Goal: Information Seeking & Learning: Understand process/instructions

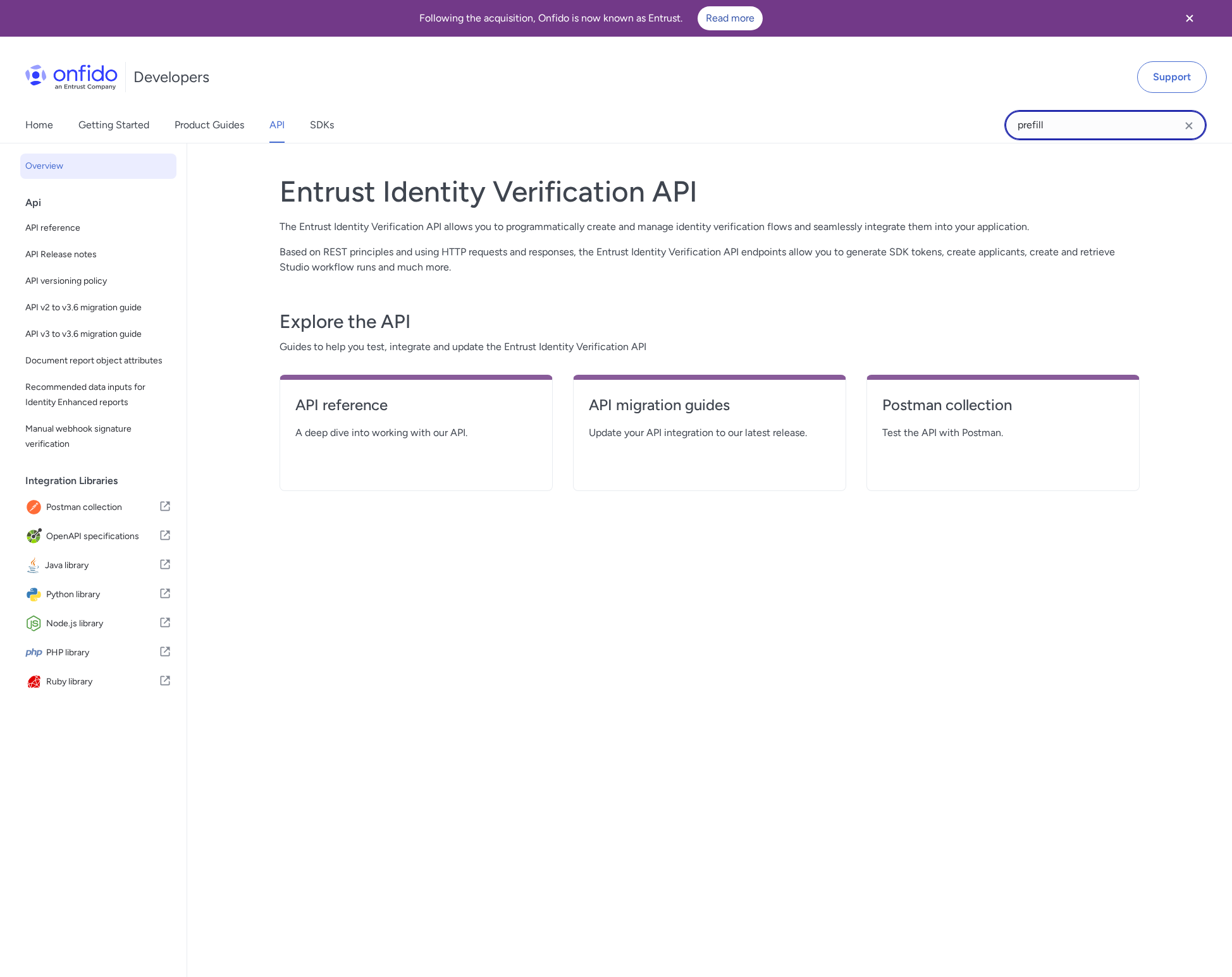
click at [1057, 124] on input "prefill" at bounding box center [1106, 125] width 203 height 30
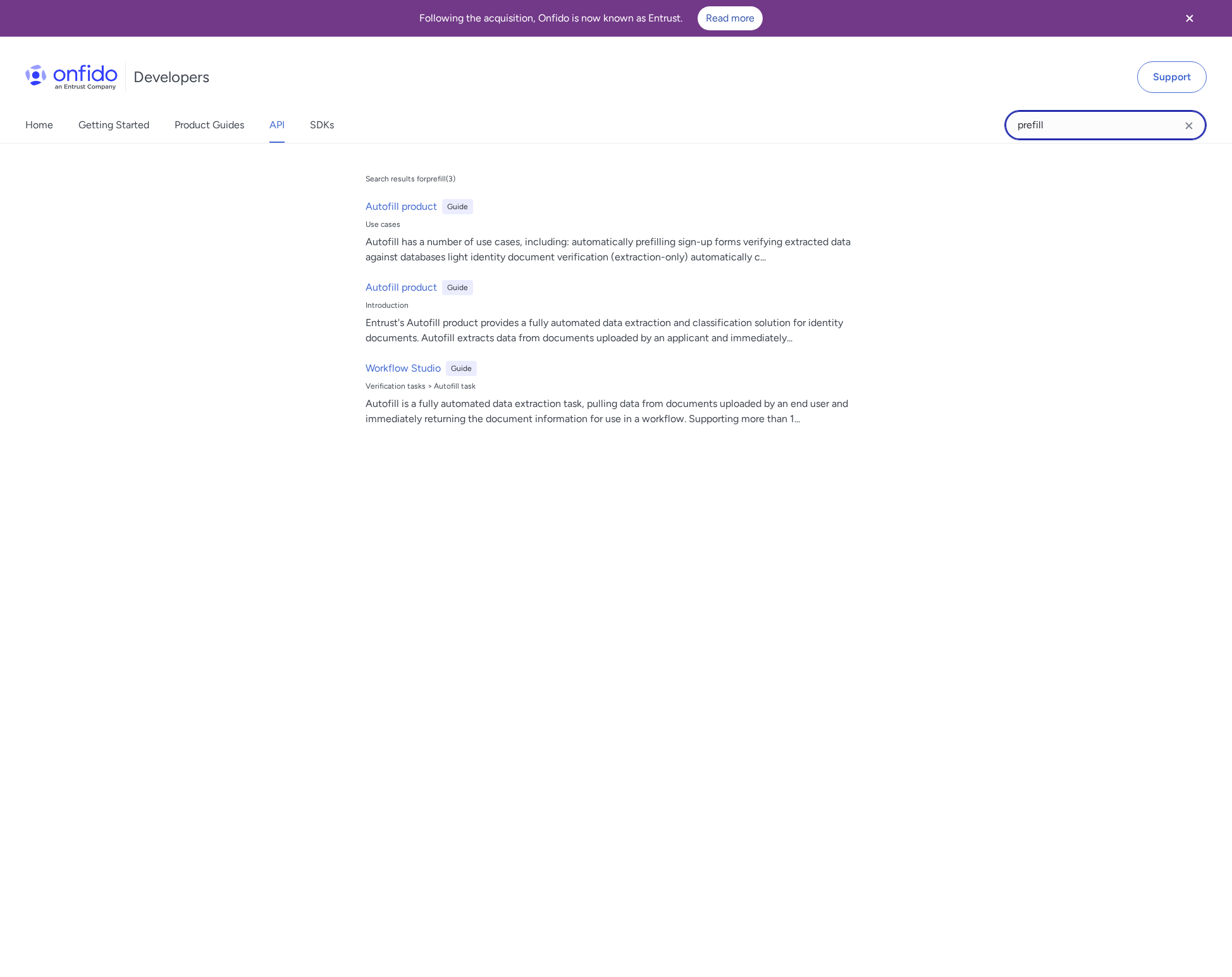
click at [1057, 124] on input "prefill" at bounding box center [1106, 125] width 203 height 30
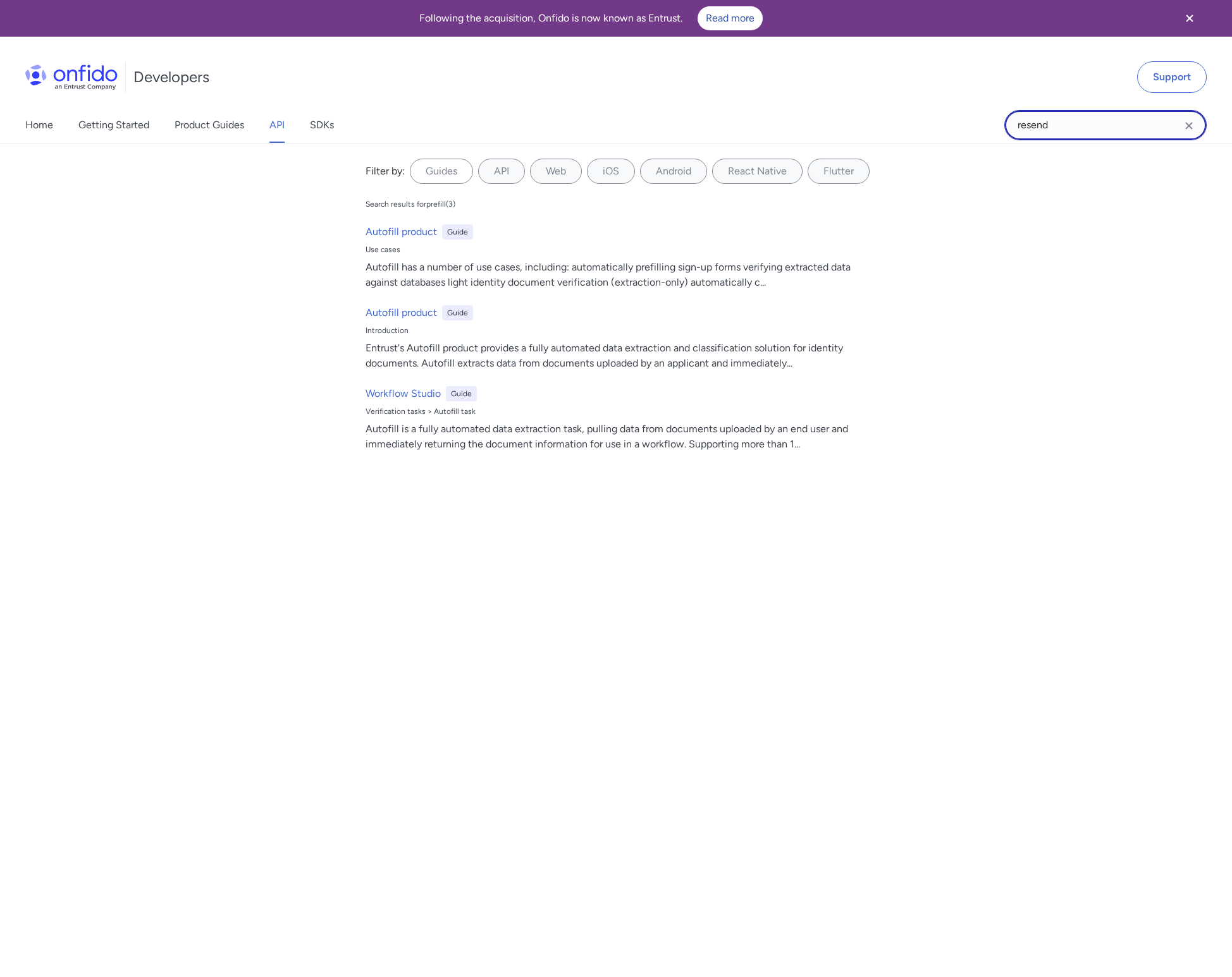
type input "resend"
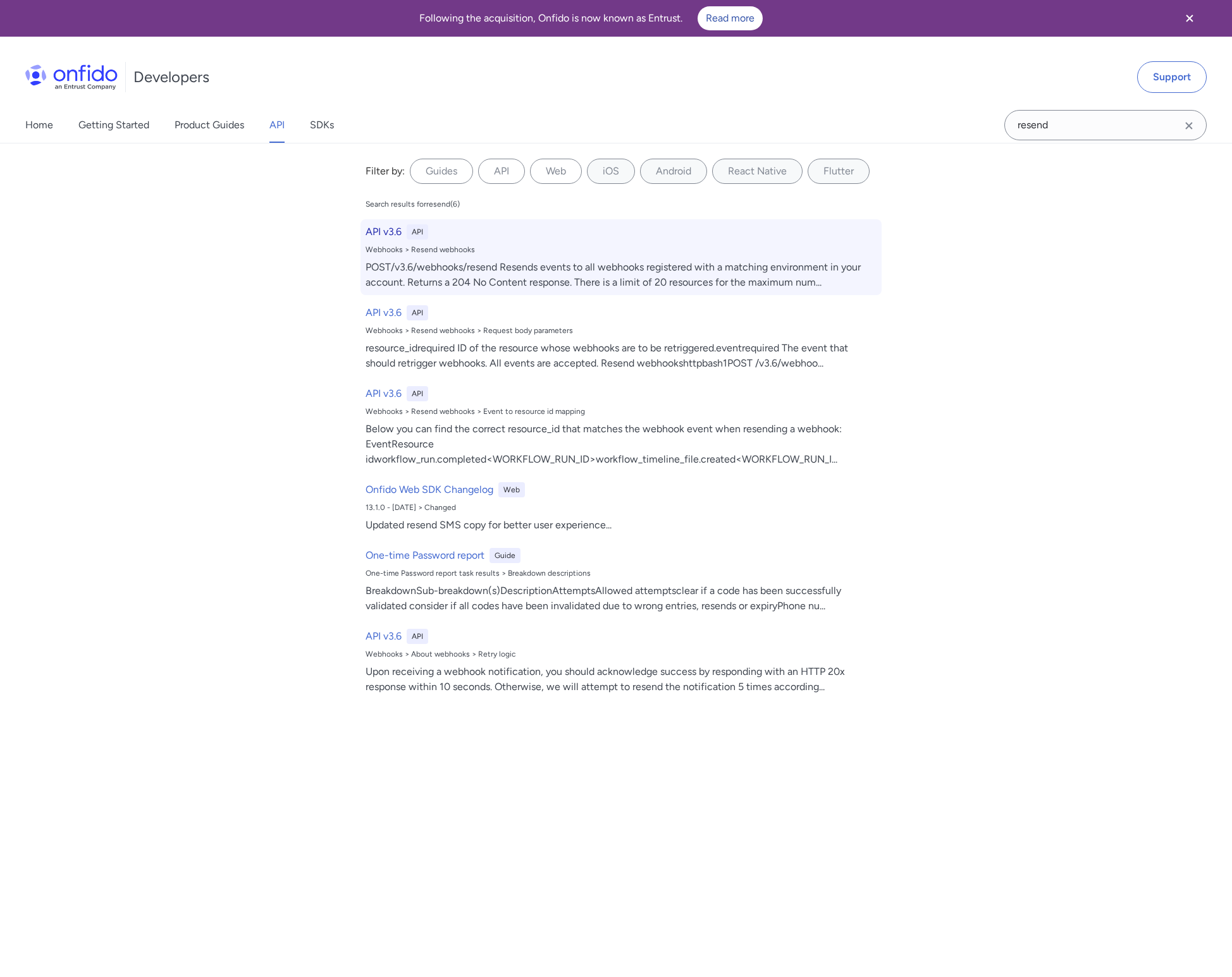
click at [747, 233] on div "API v3.6 API" at bounding box center [621, 232] width 511 height 15
select select "http"
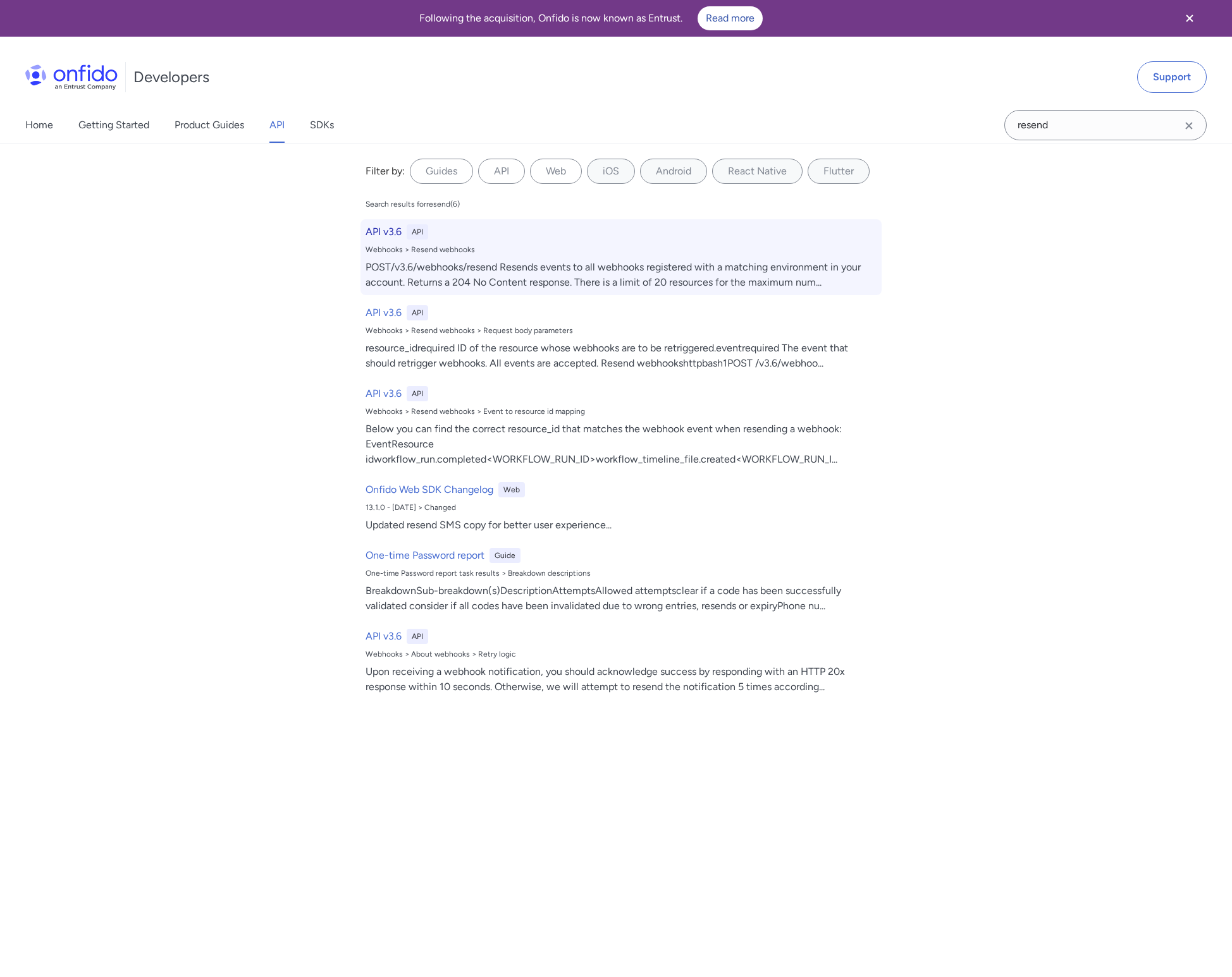
select select "http"
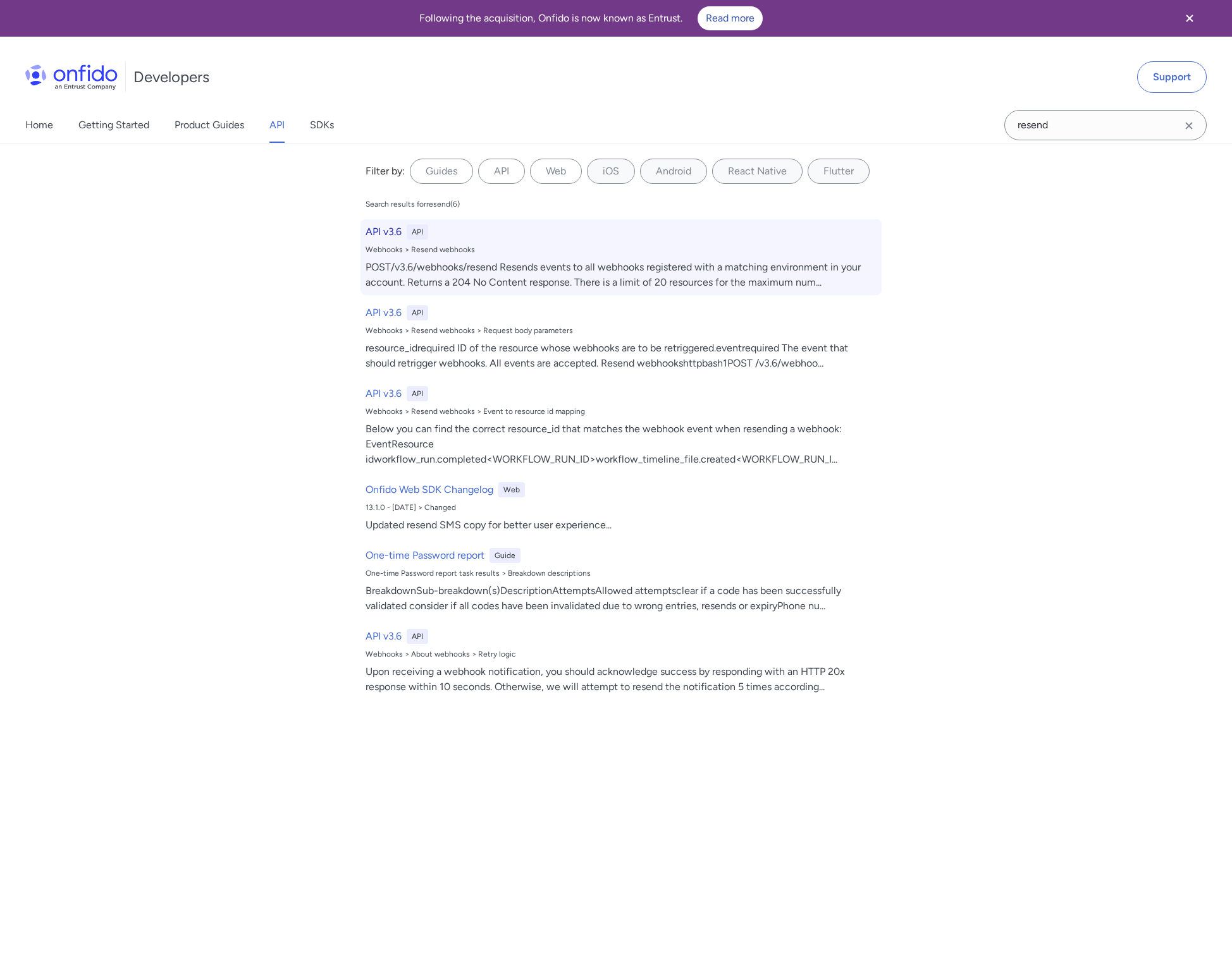
select select "http"
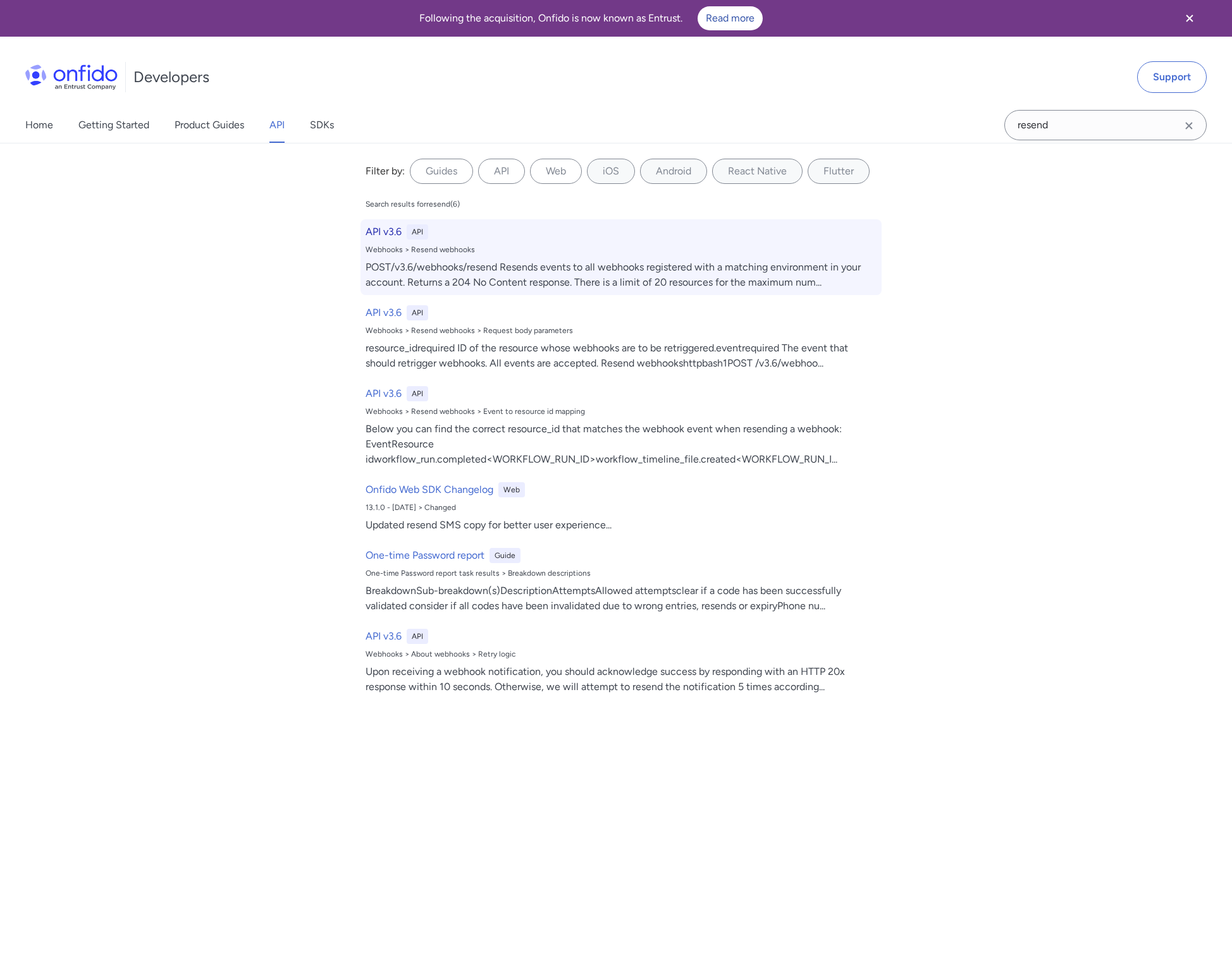
select select "http"
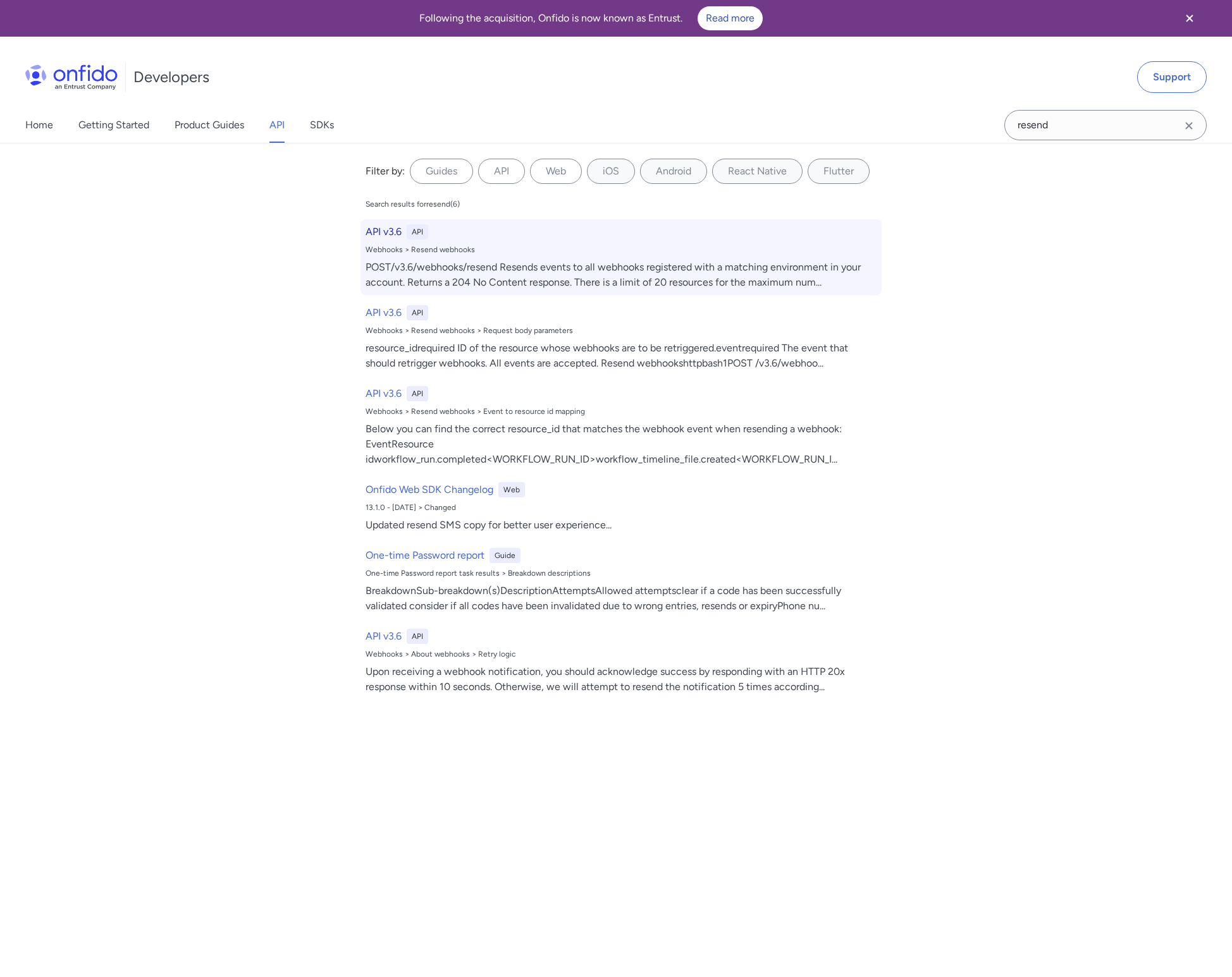
select select "http"
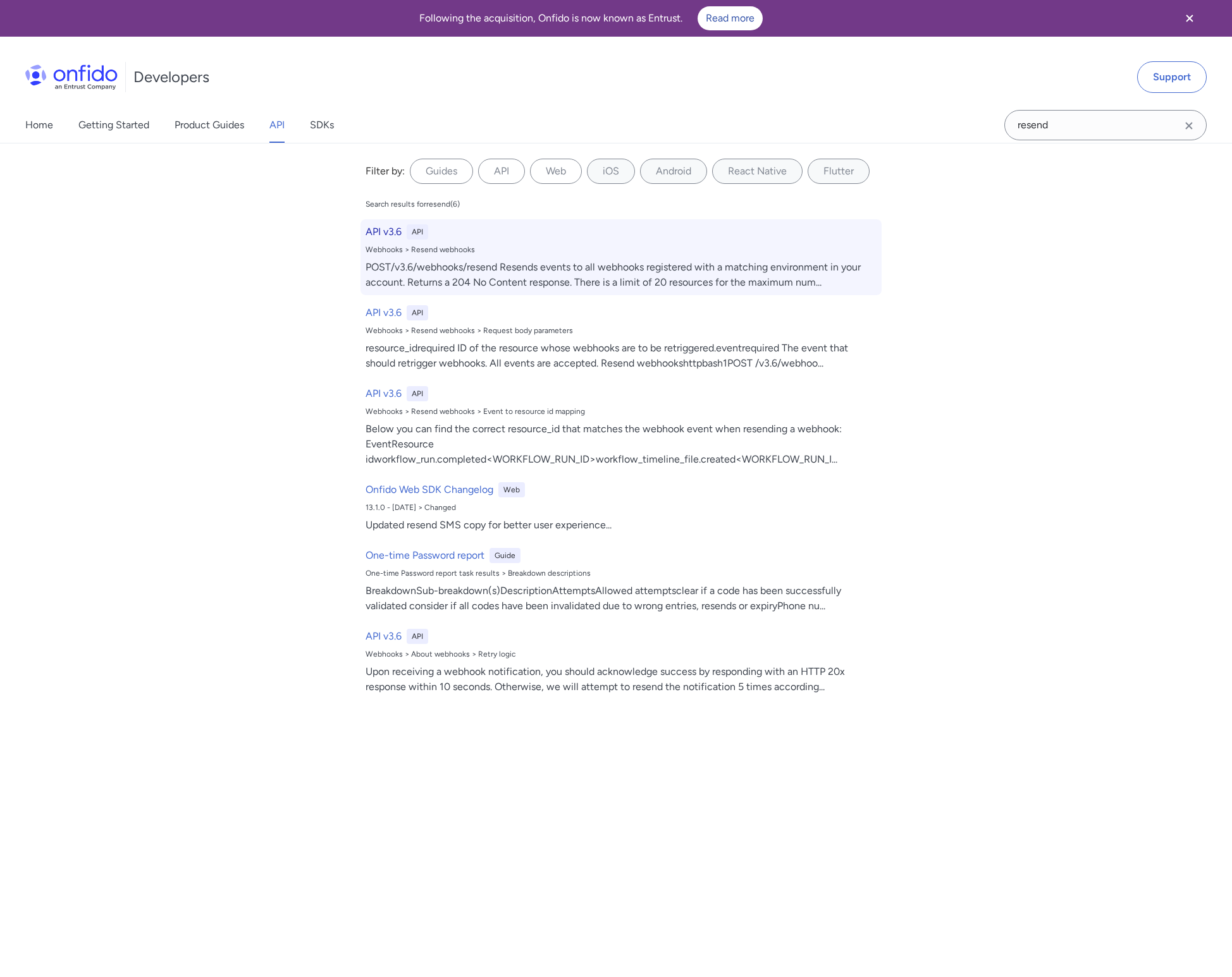
select select "http"
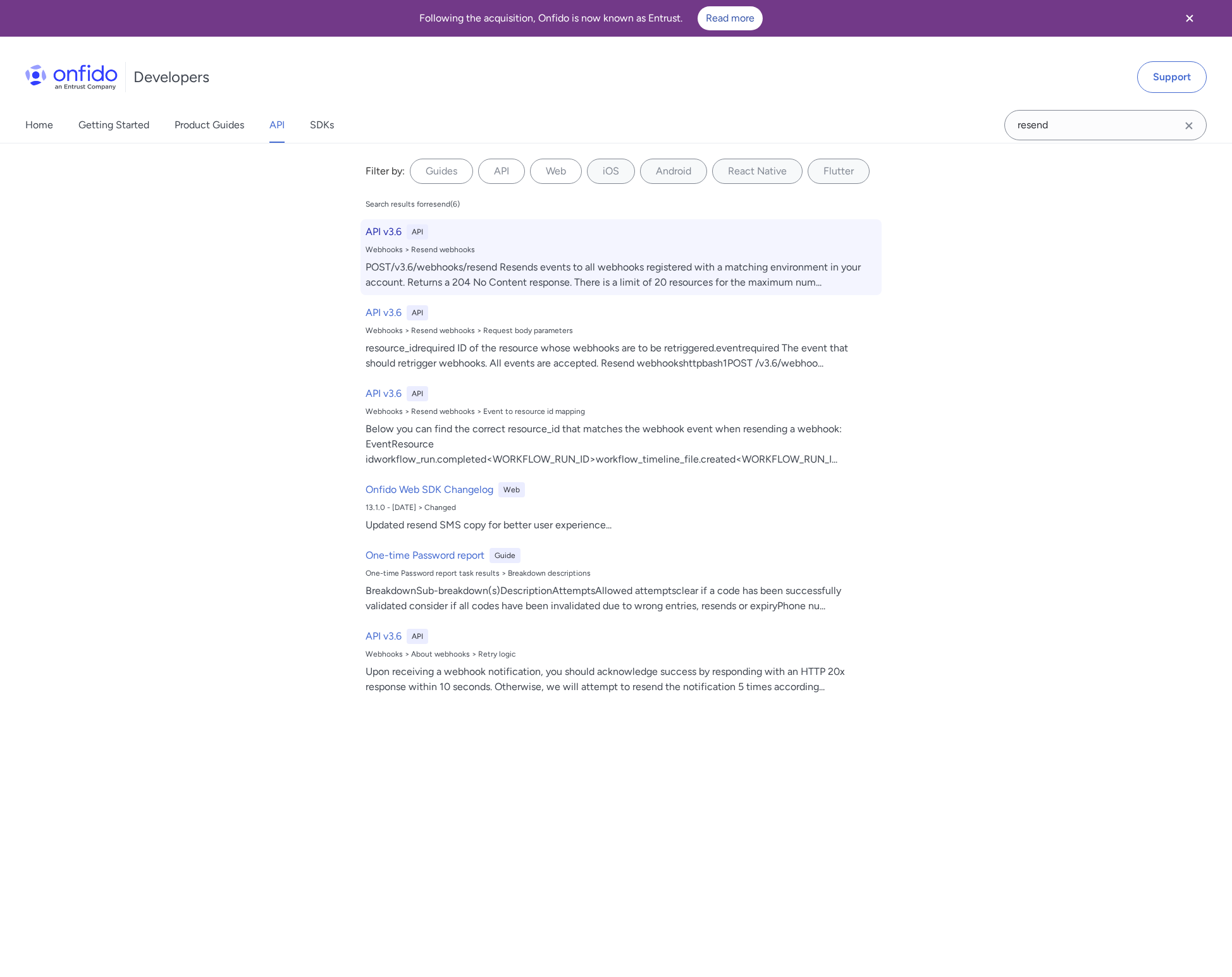
select select "http"
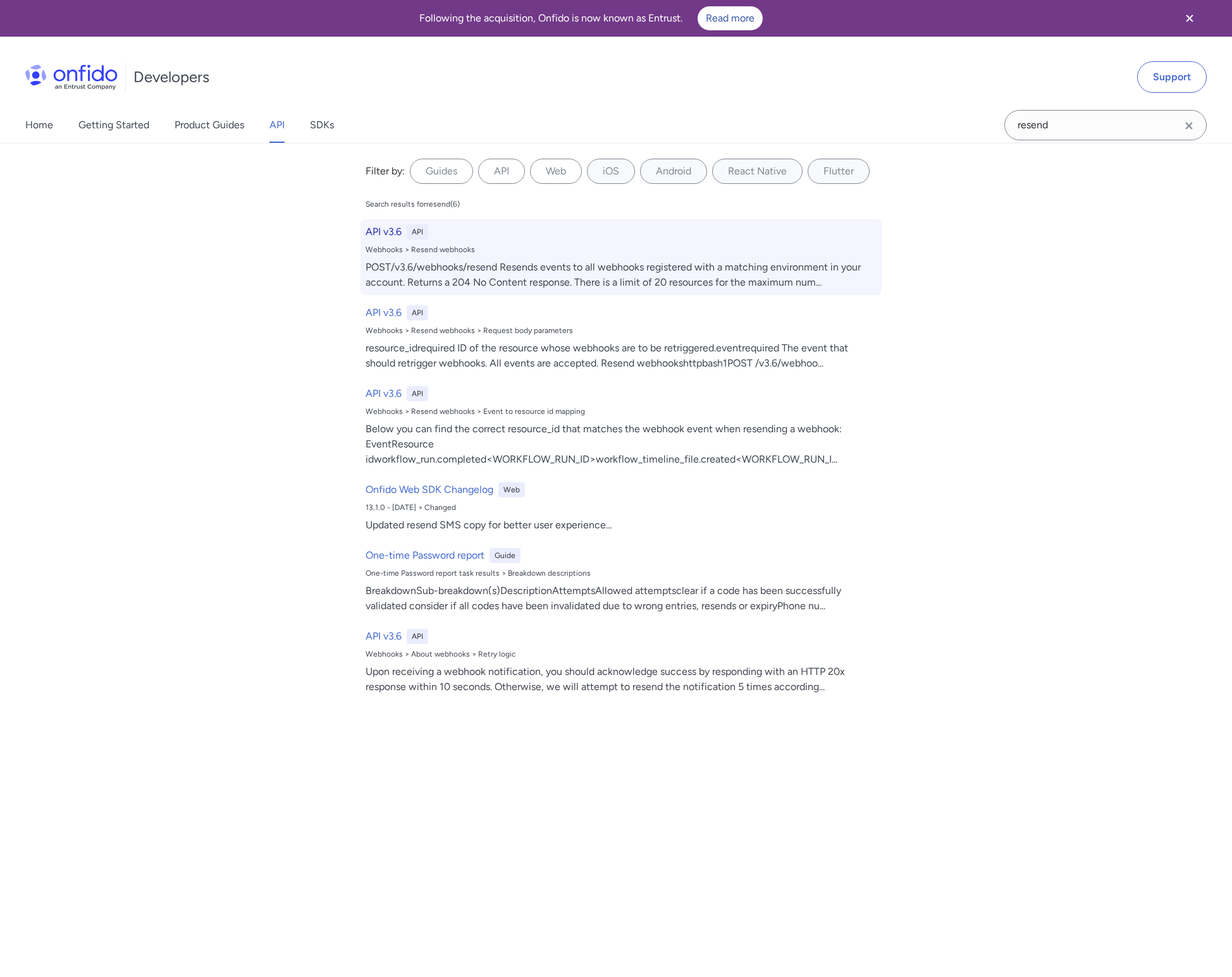
select select "http"
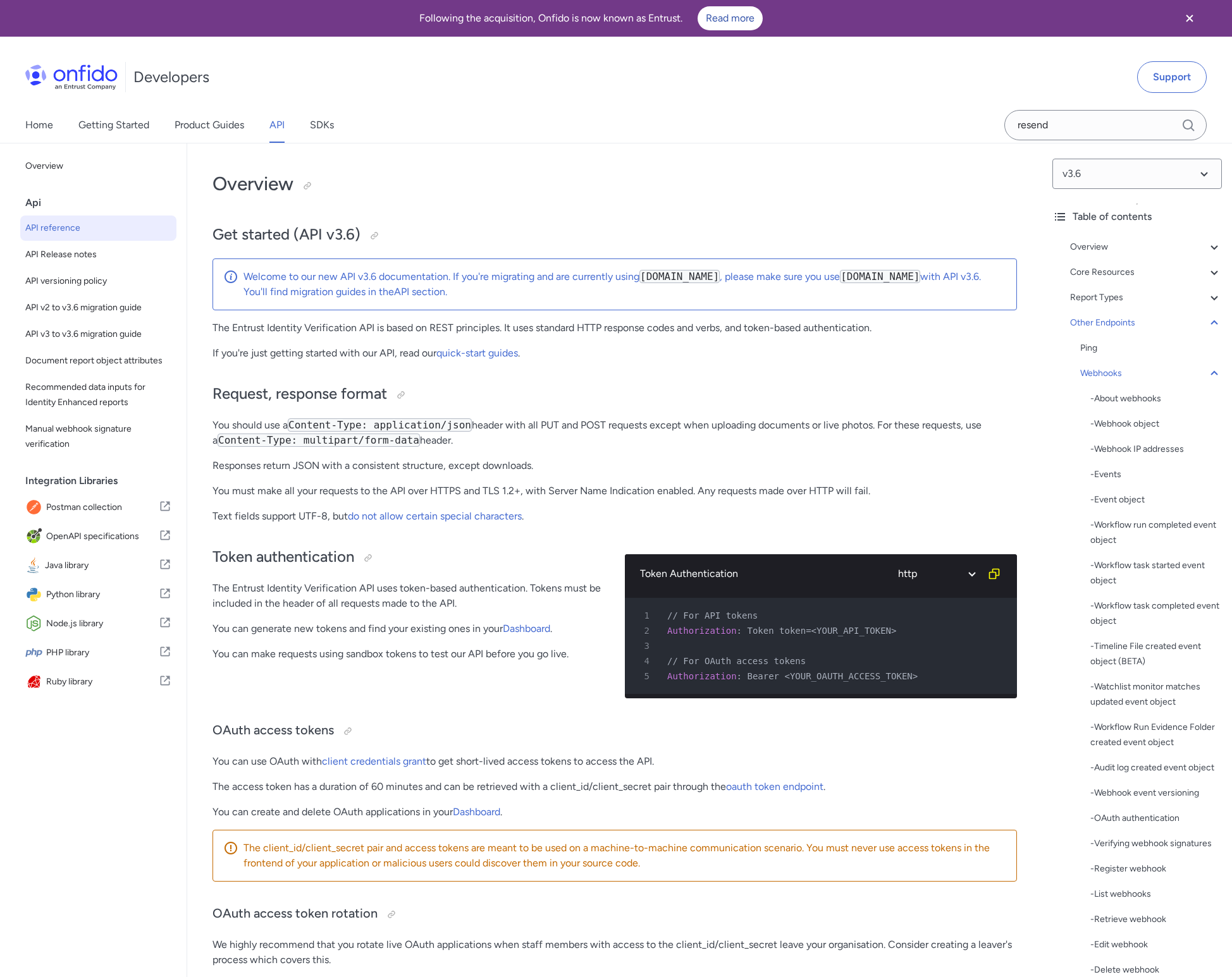
scroll to position [103165, 0]
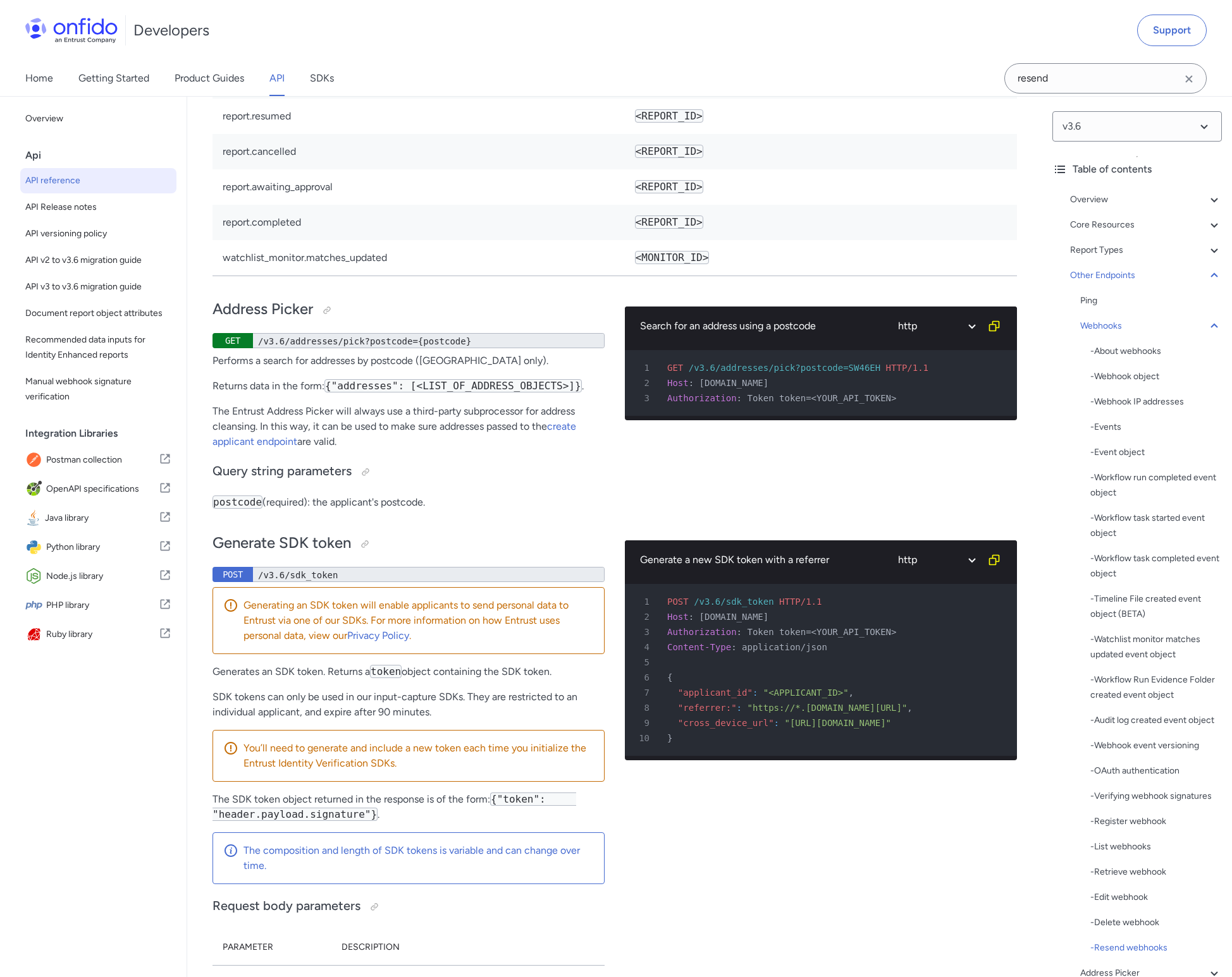
select select "bash"
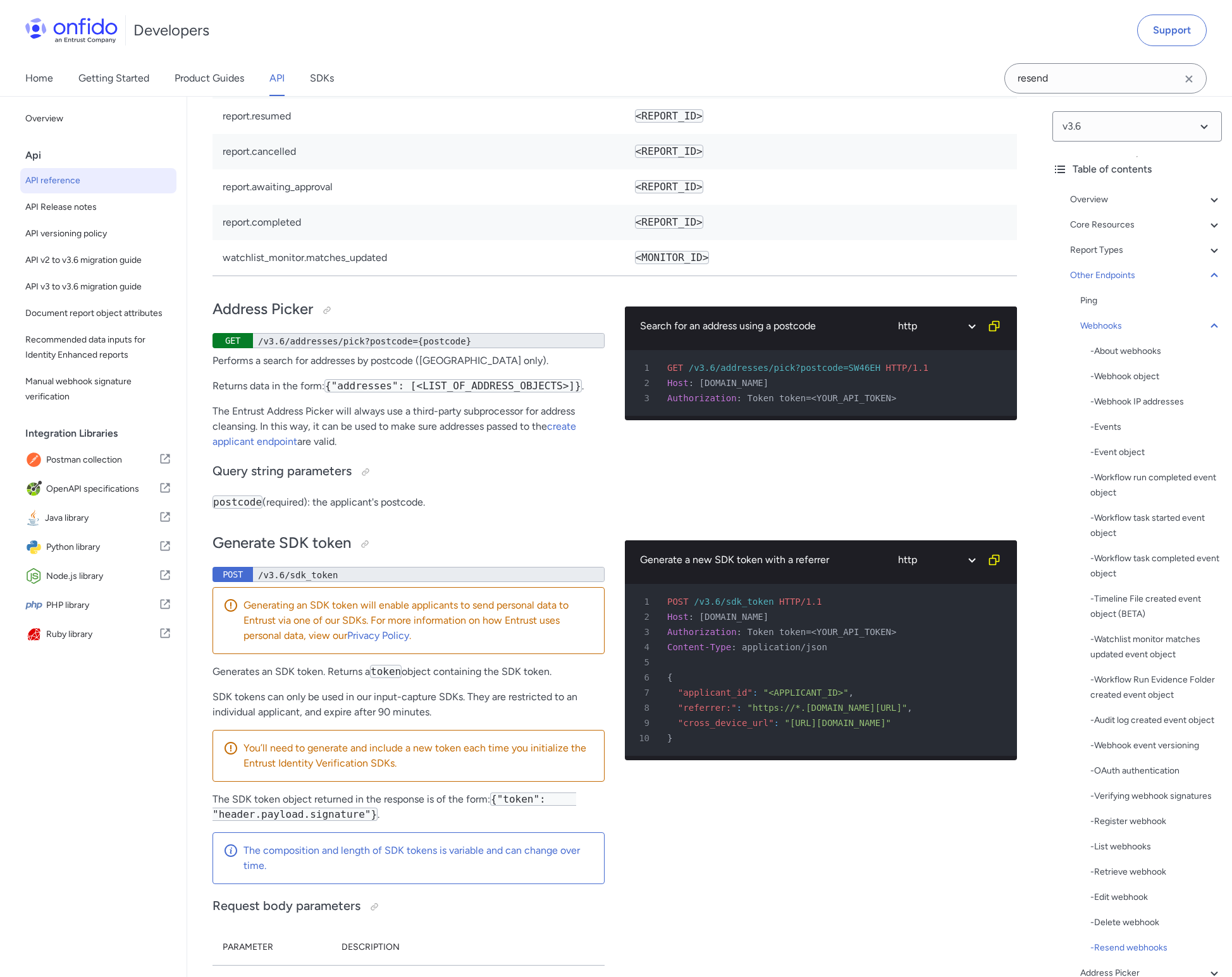
select select "bash"
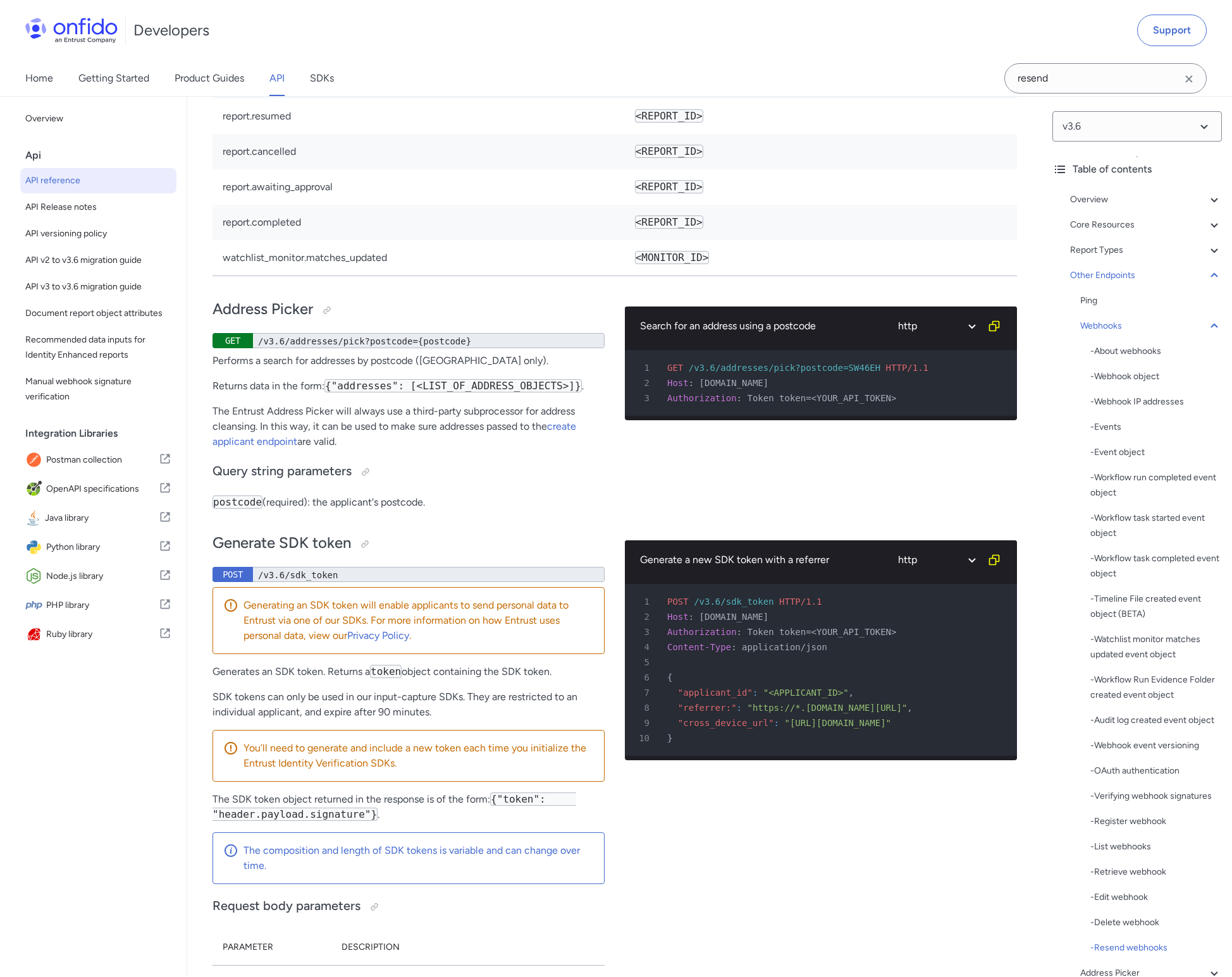
select select "bash"
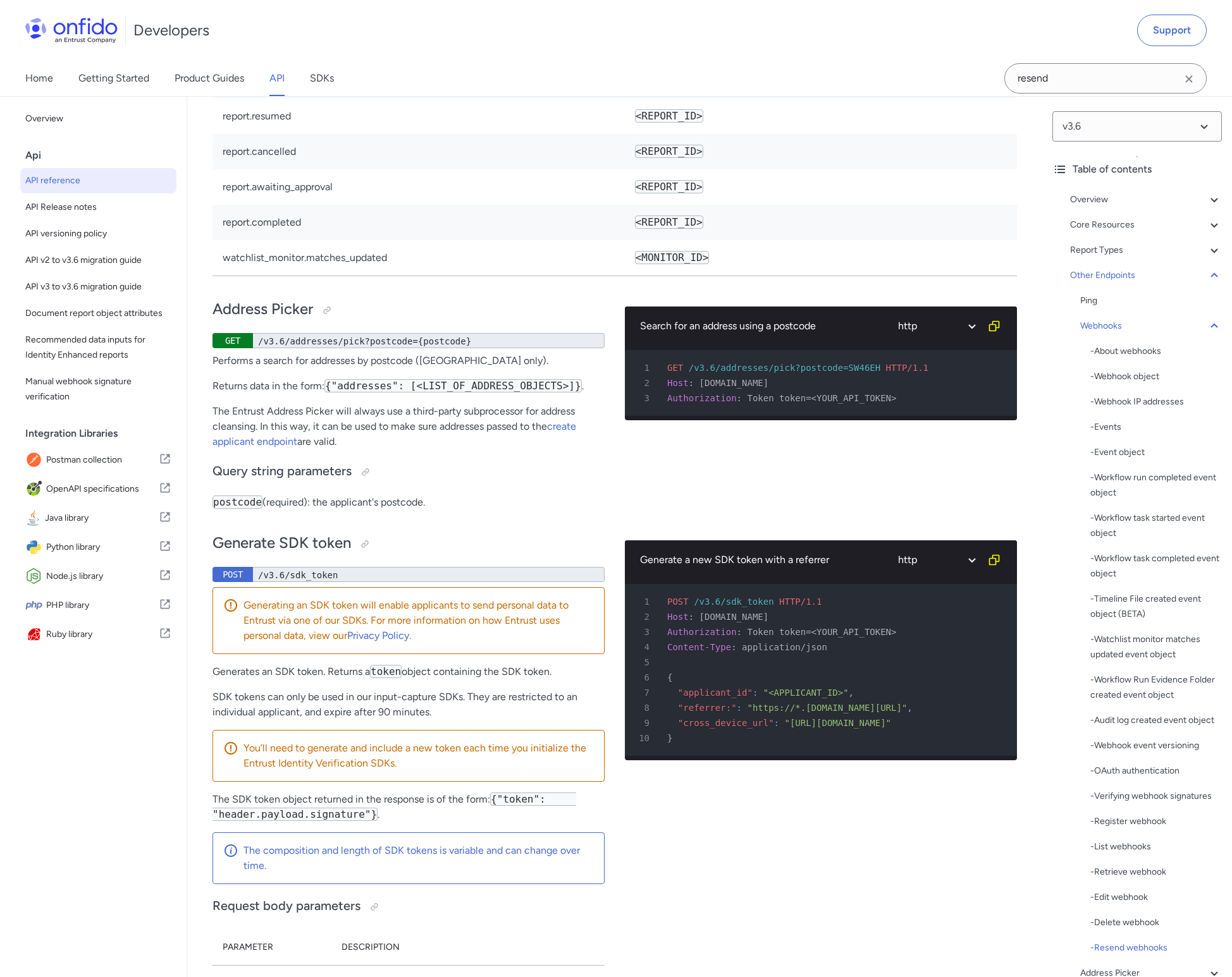
select select "bash"
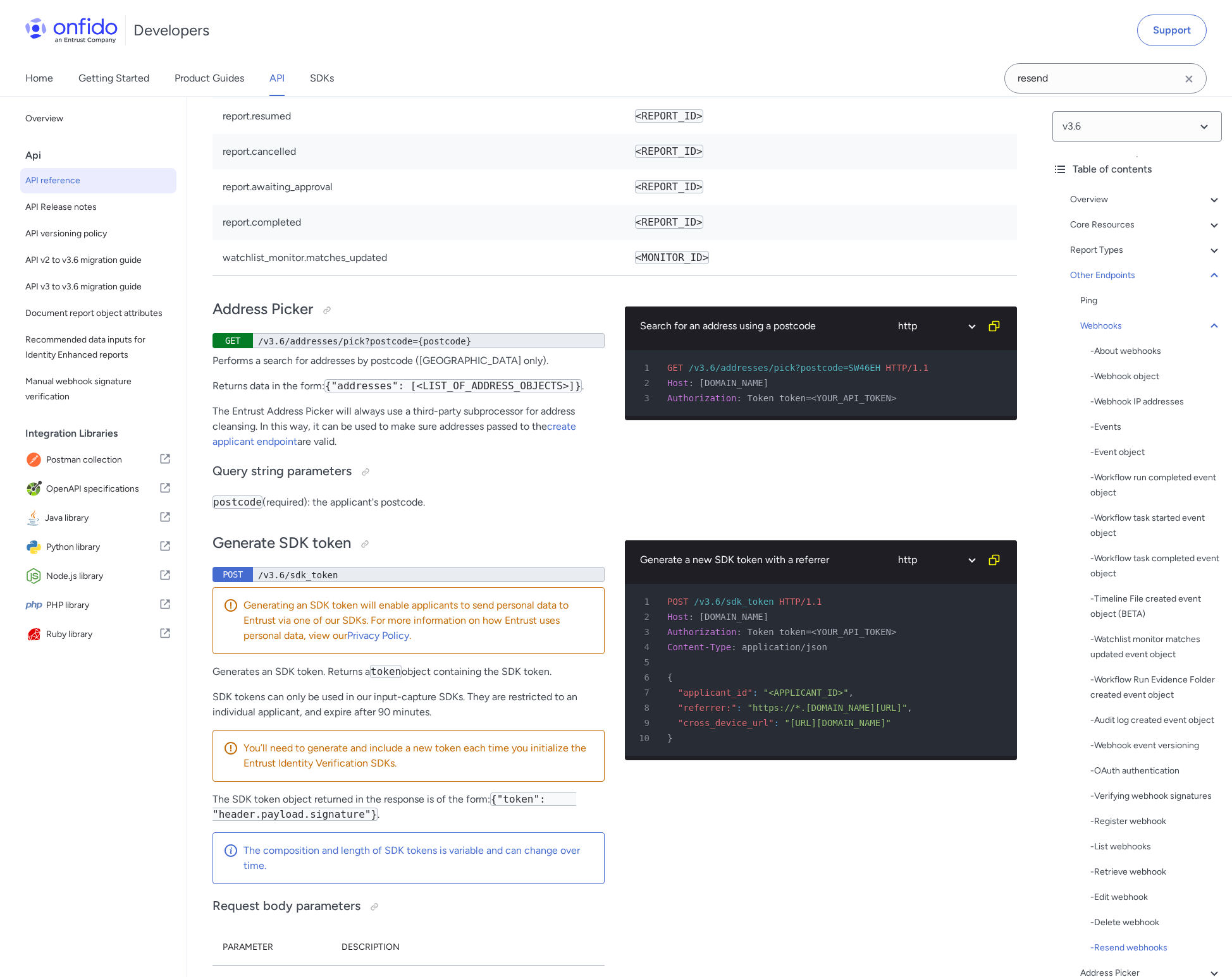
select select "bash"
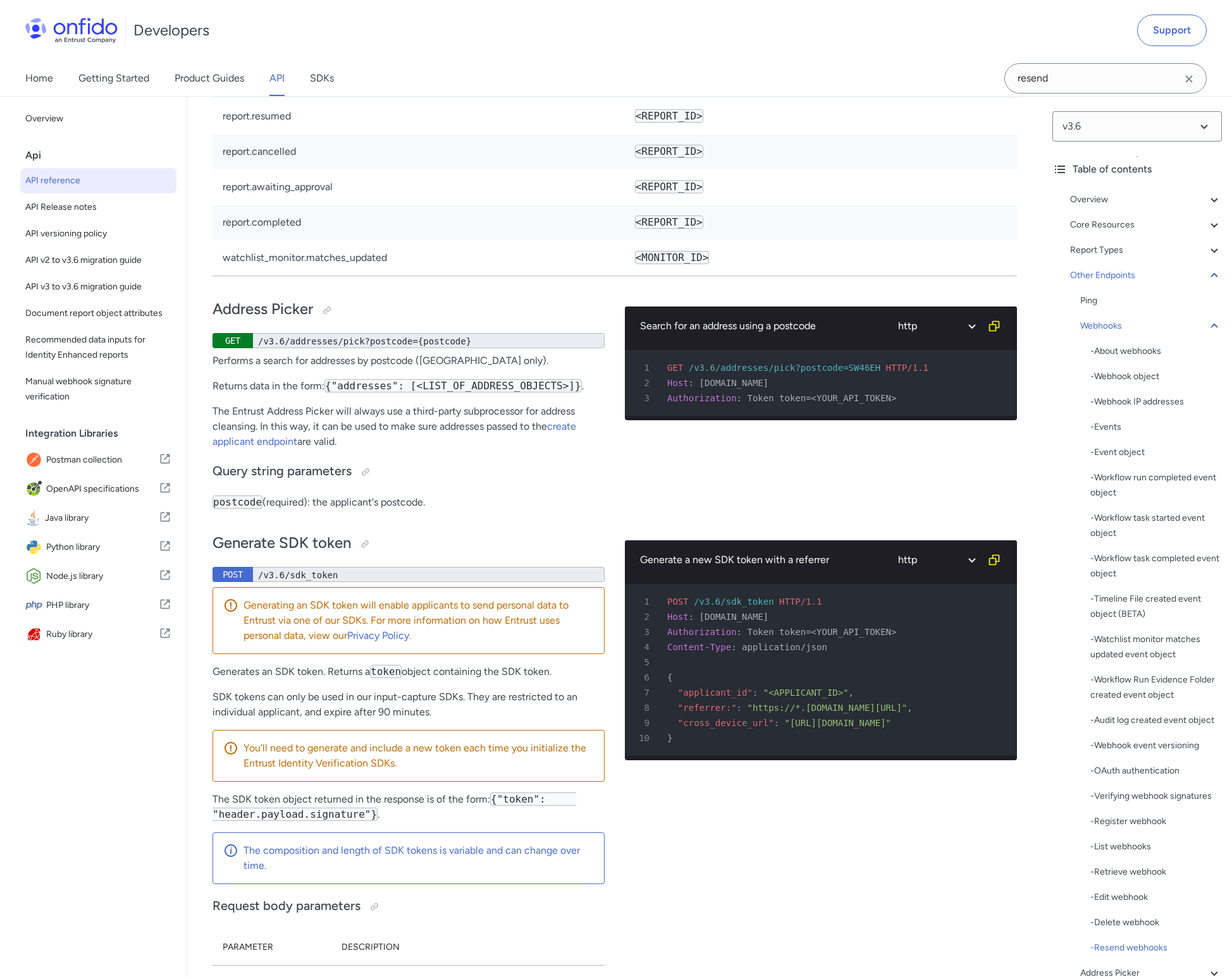
select select "bash"
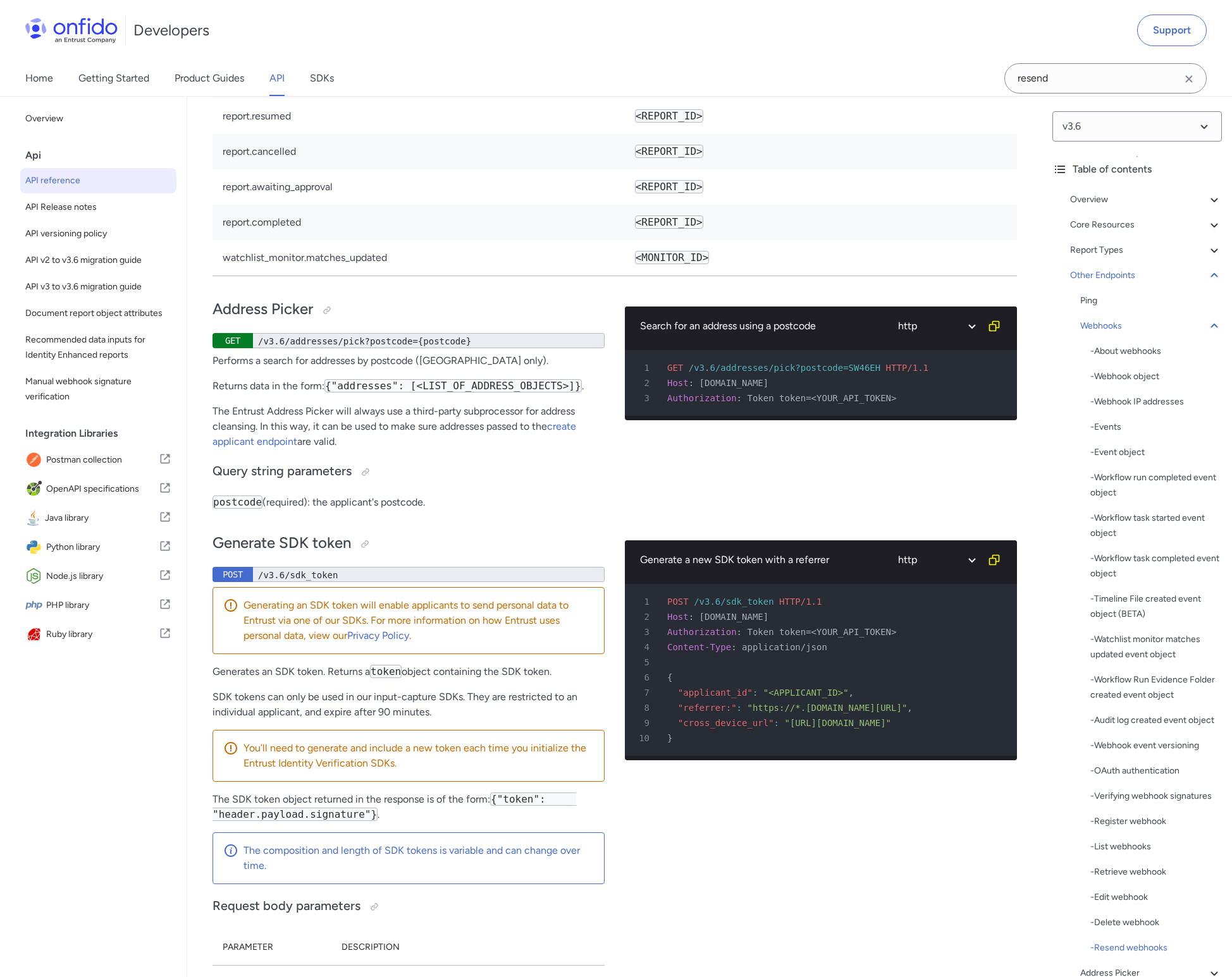
select select "bash"
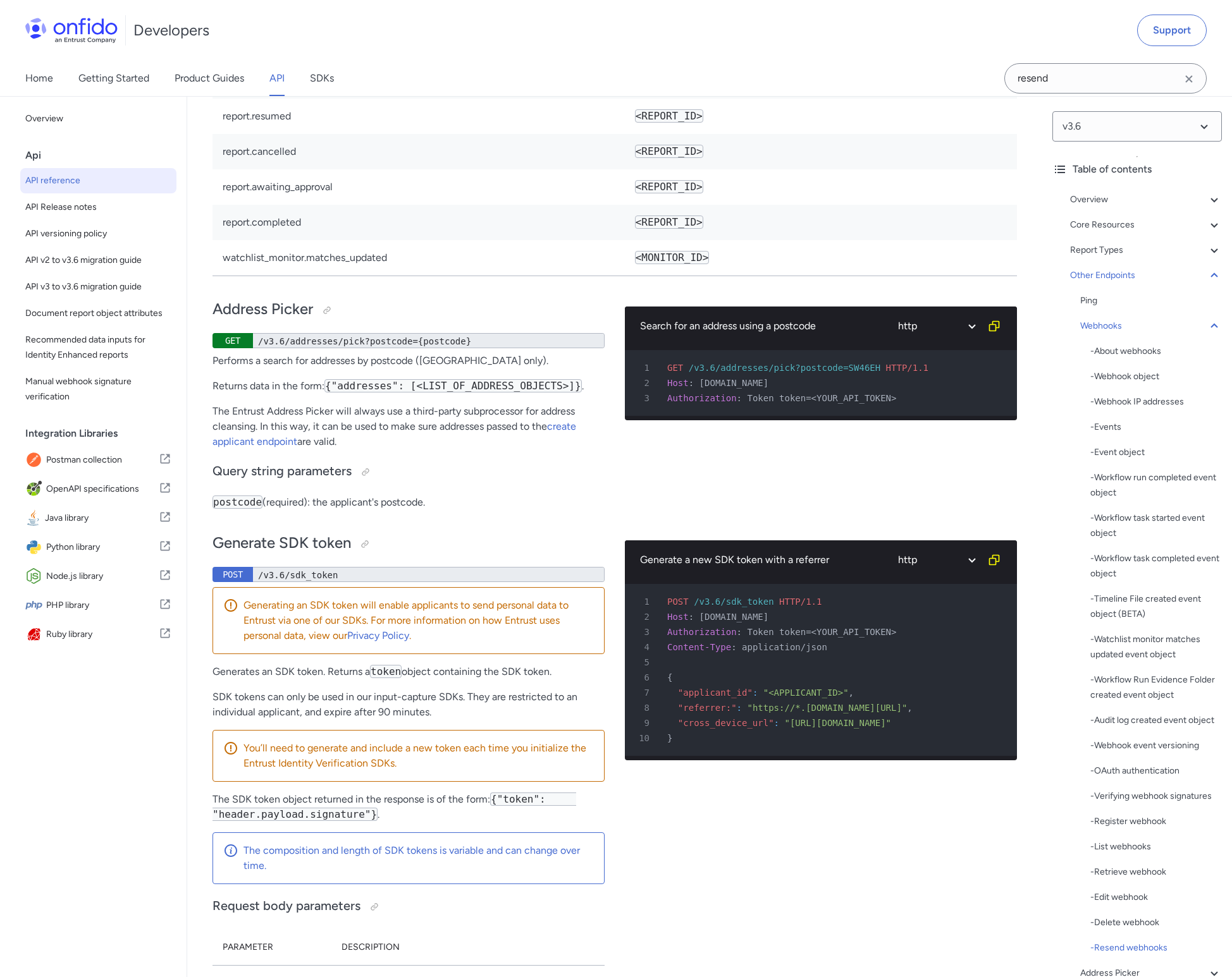
select select "bash"
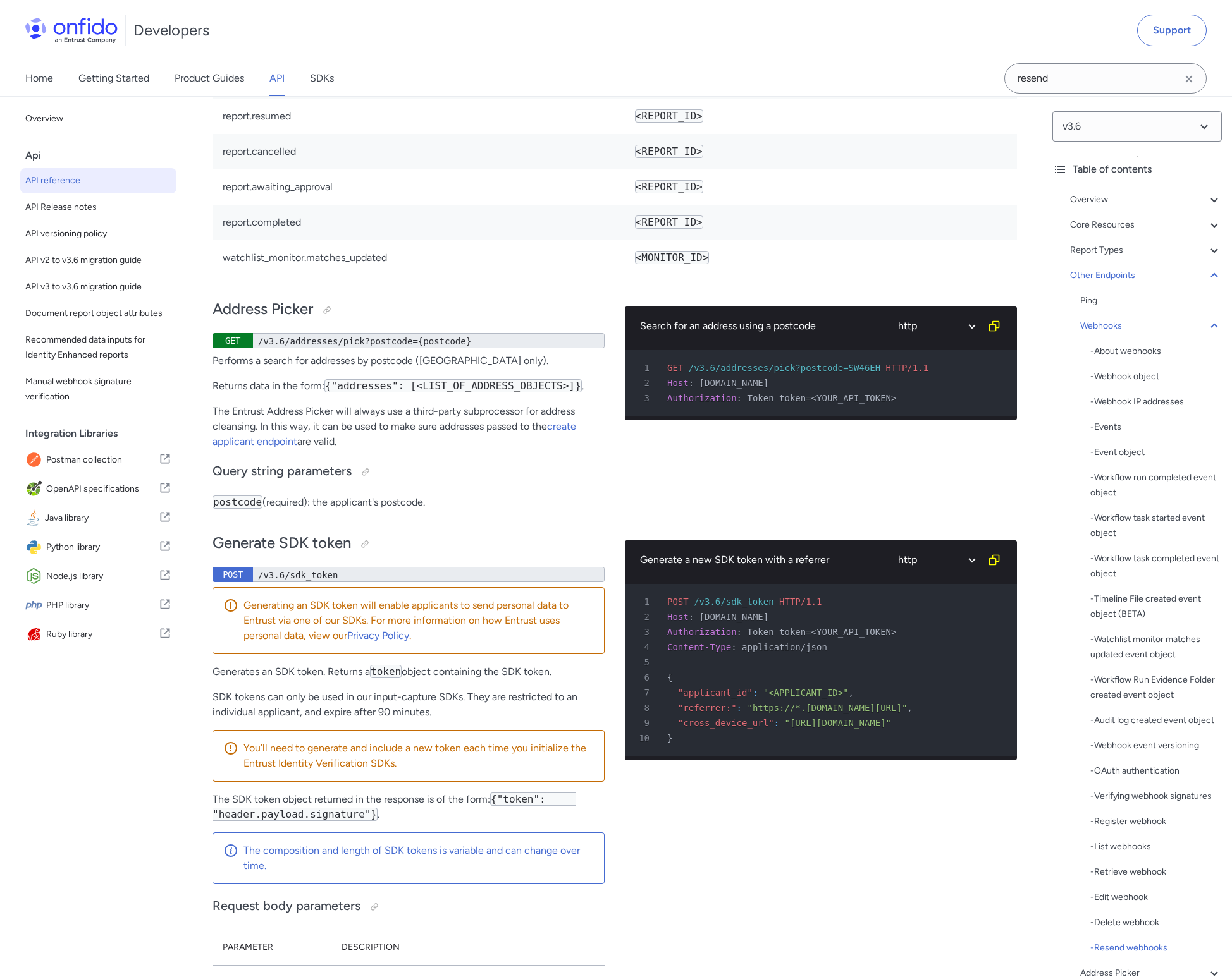
select select "bash"
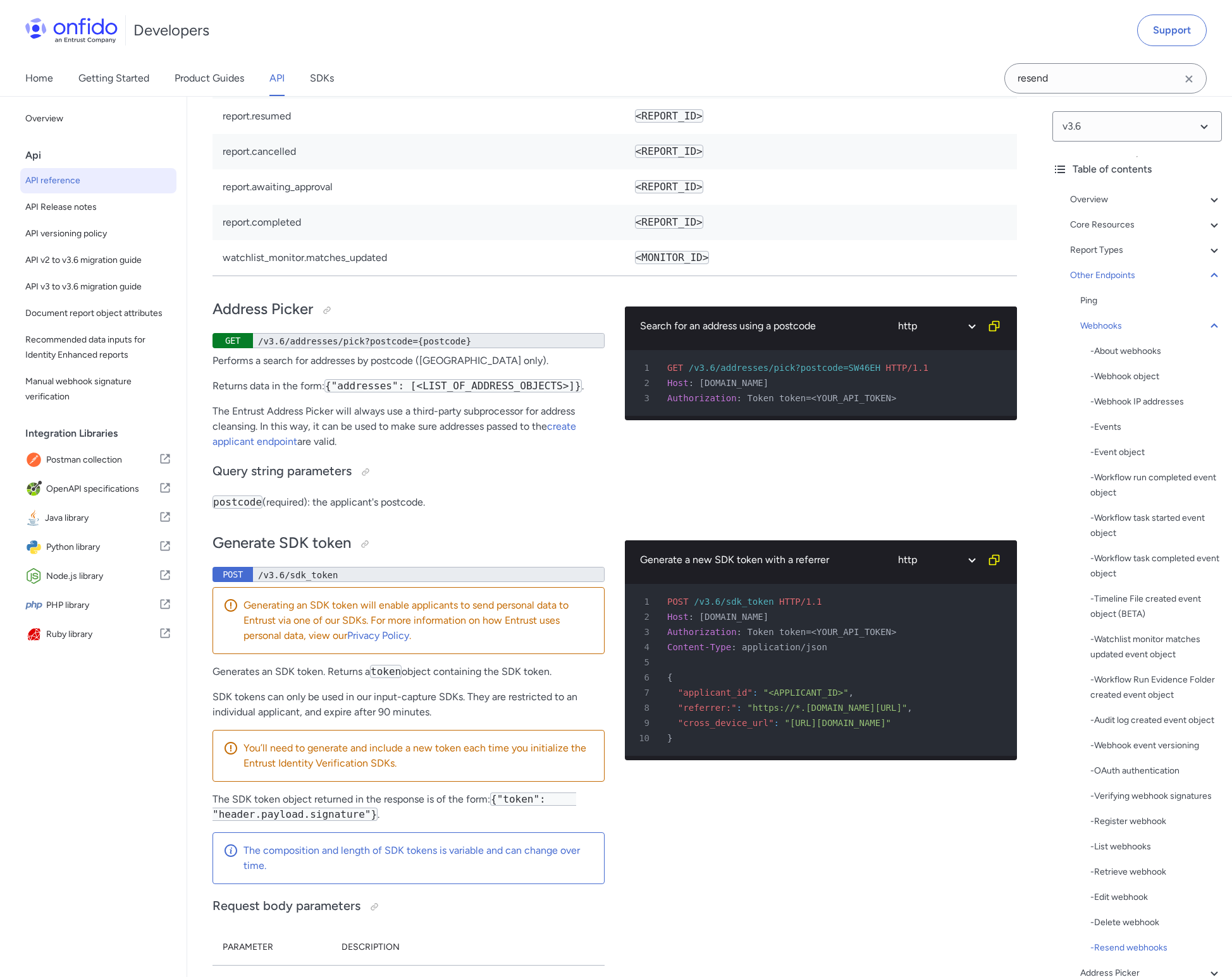
select select "bash"
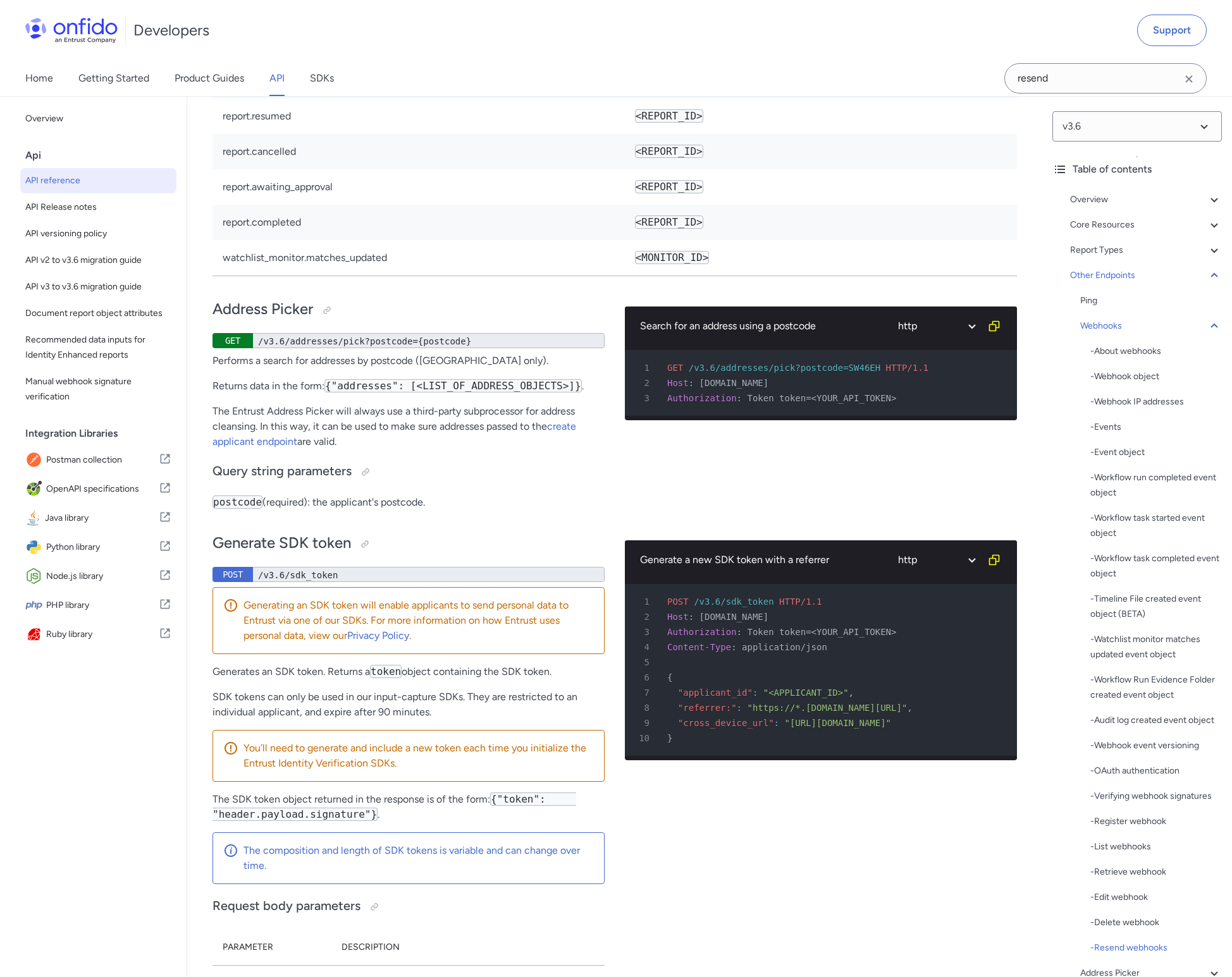
select select "bash"
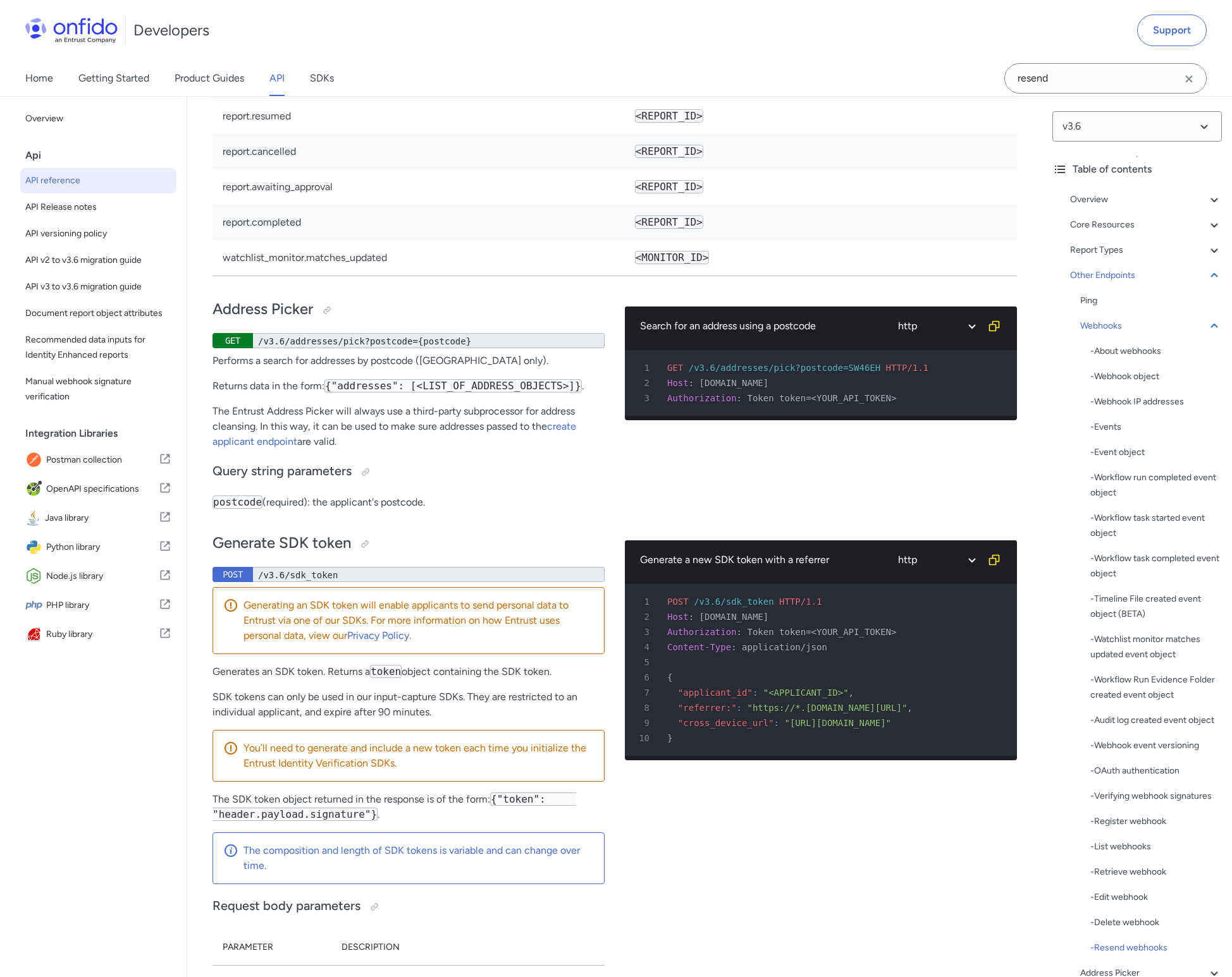
select select "bash"
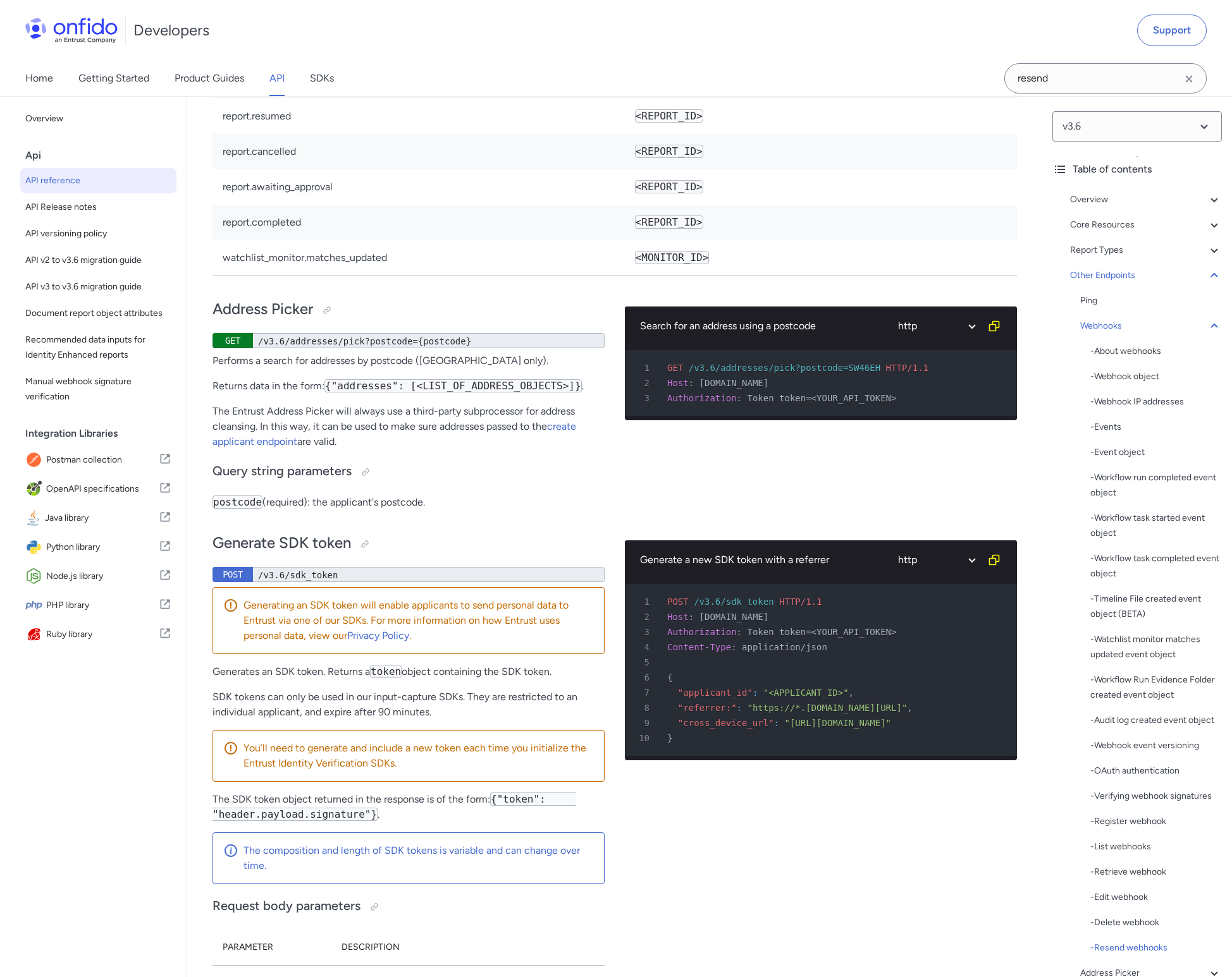
select select "bash"
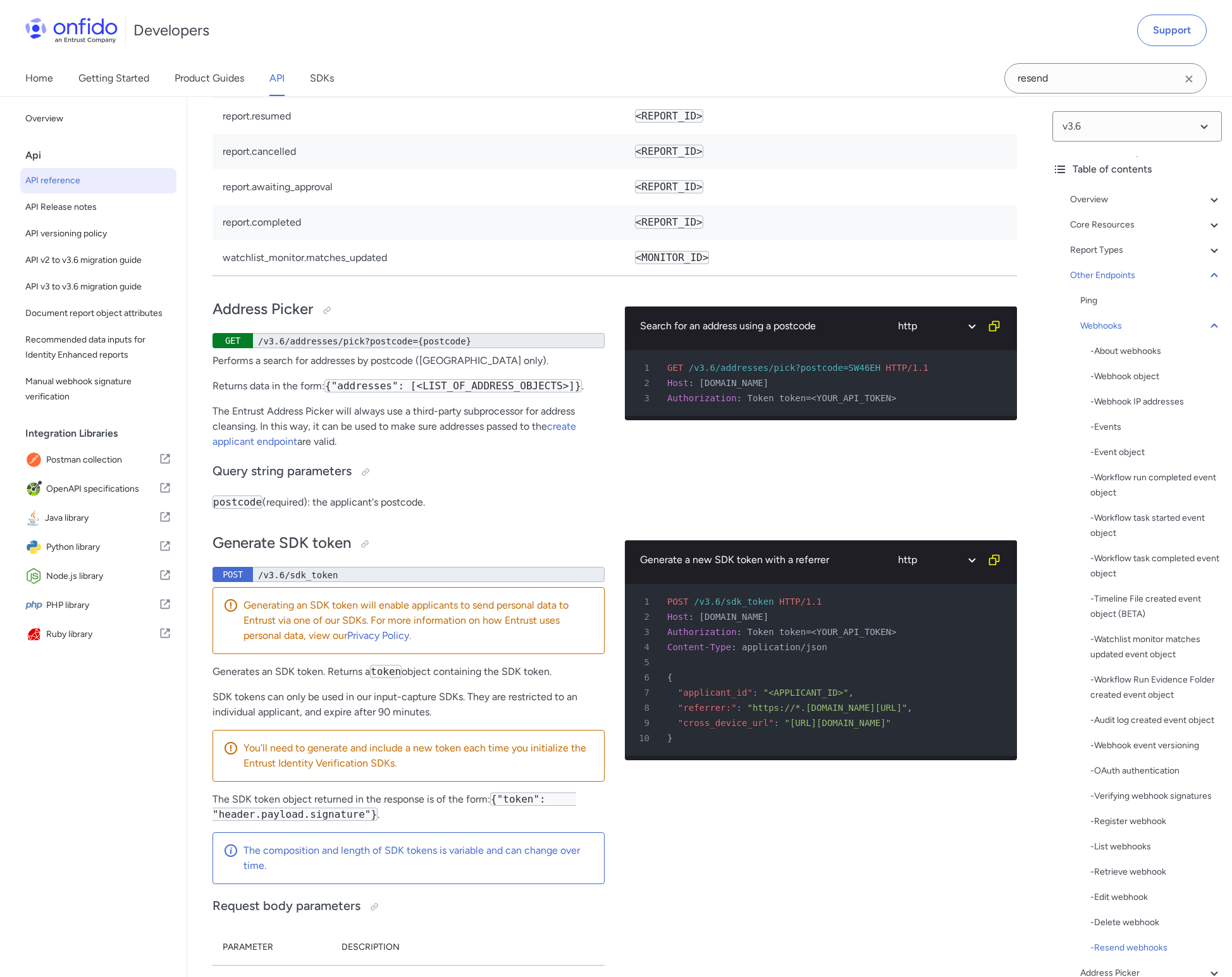
select select "bash"
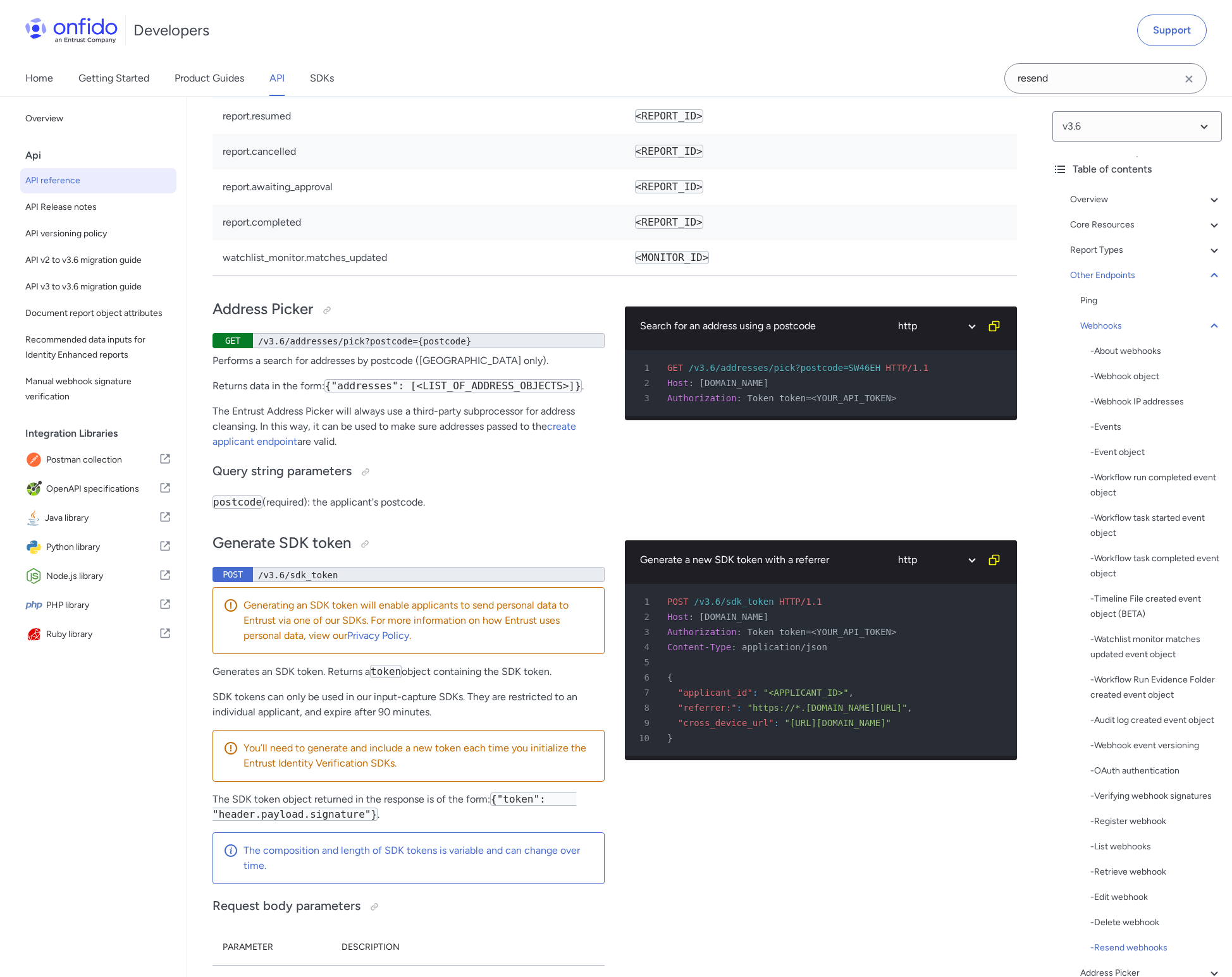
select select "bash"
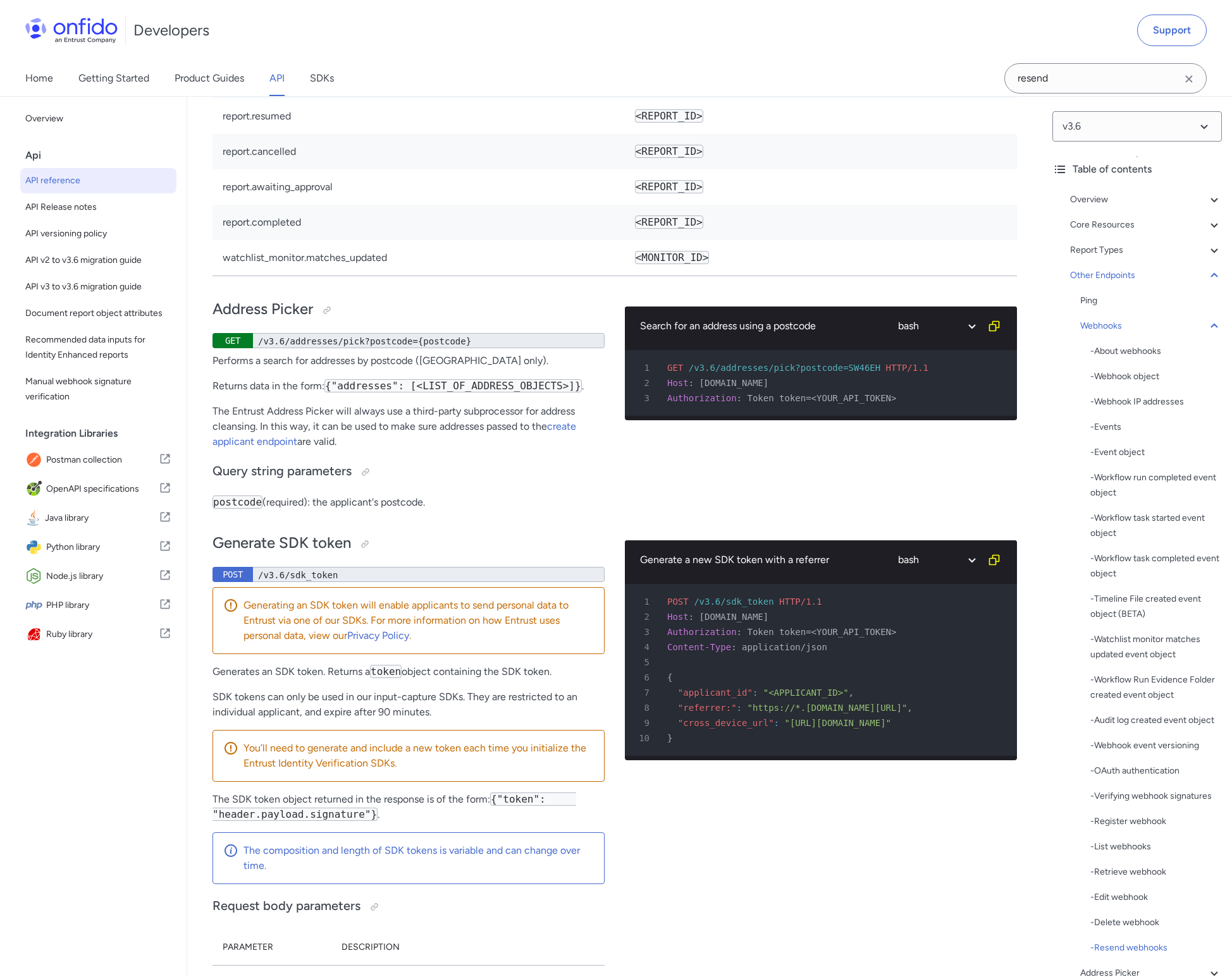
select select "bash"
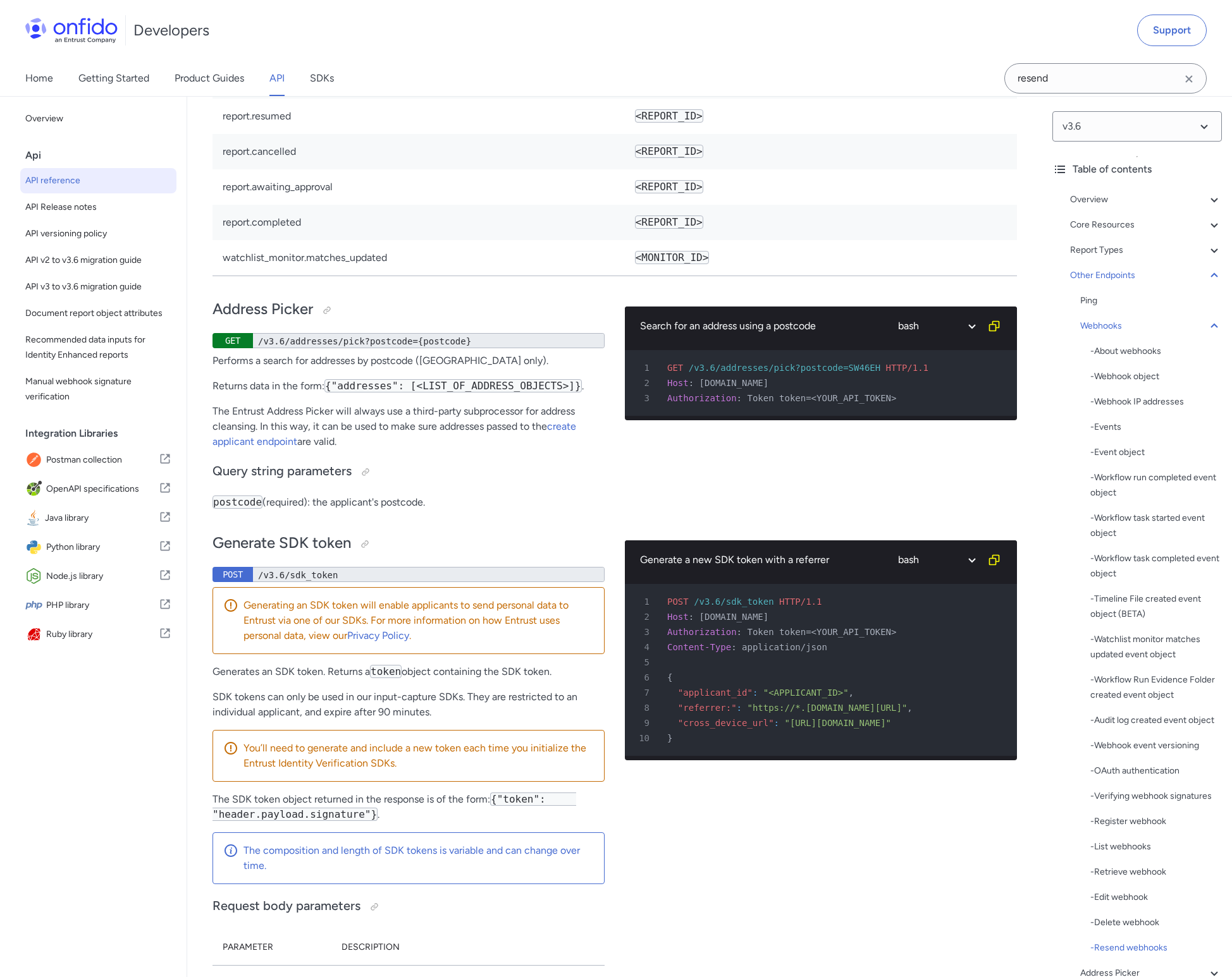
select select "bash"
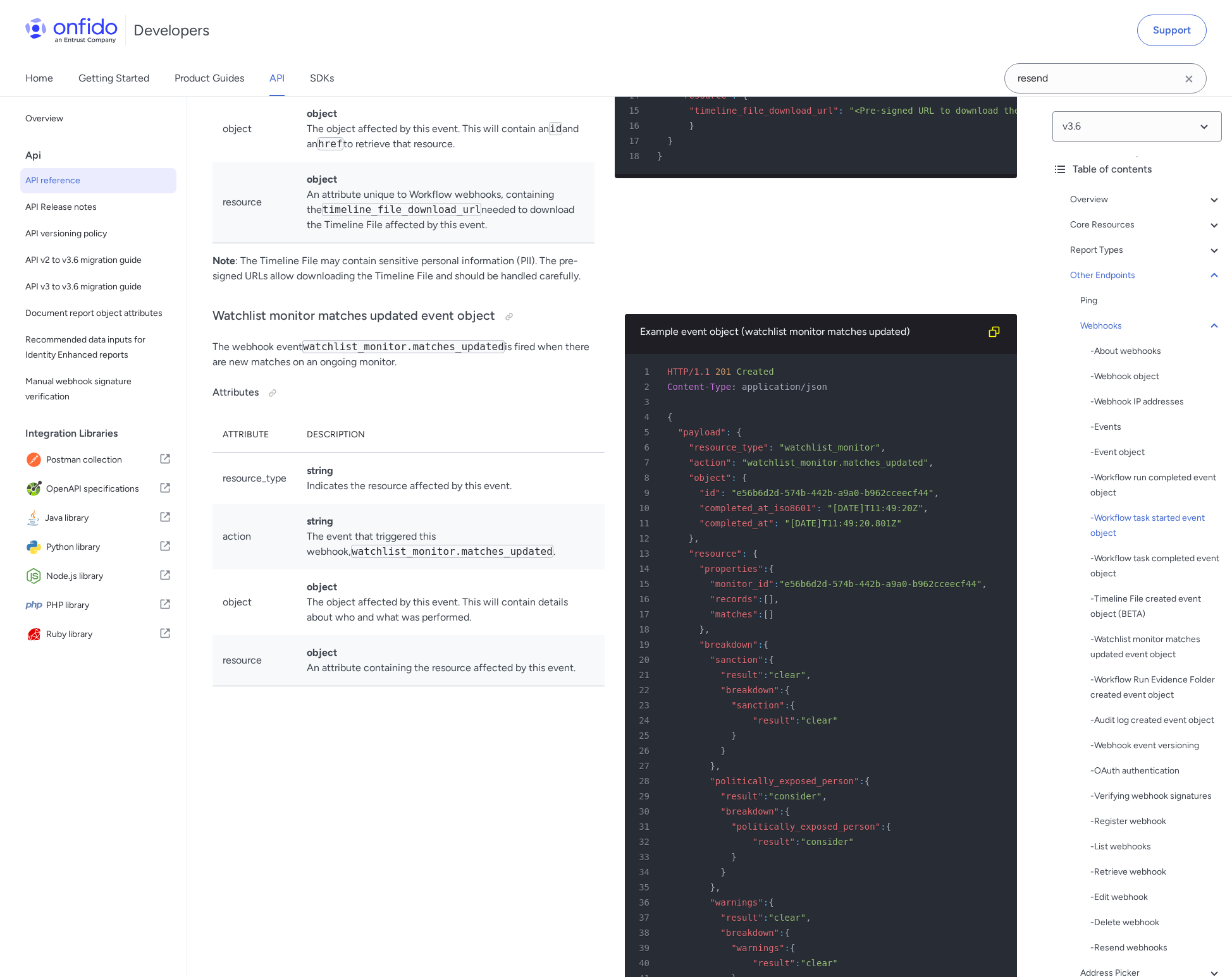
scroll to position [102383, 0]
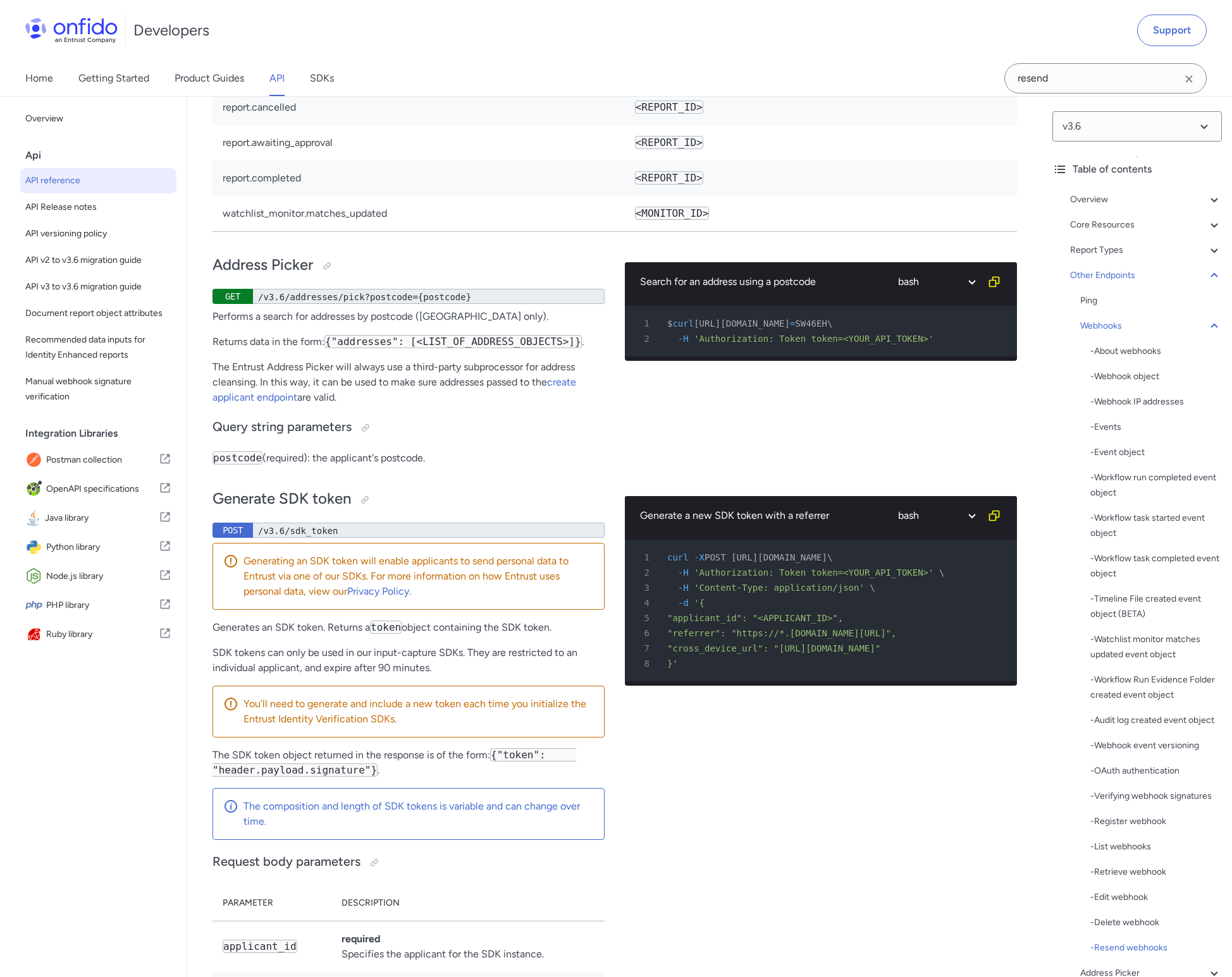
select select "http"
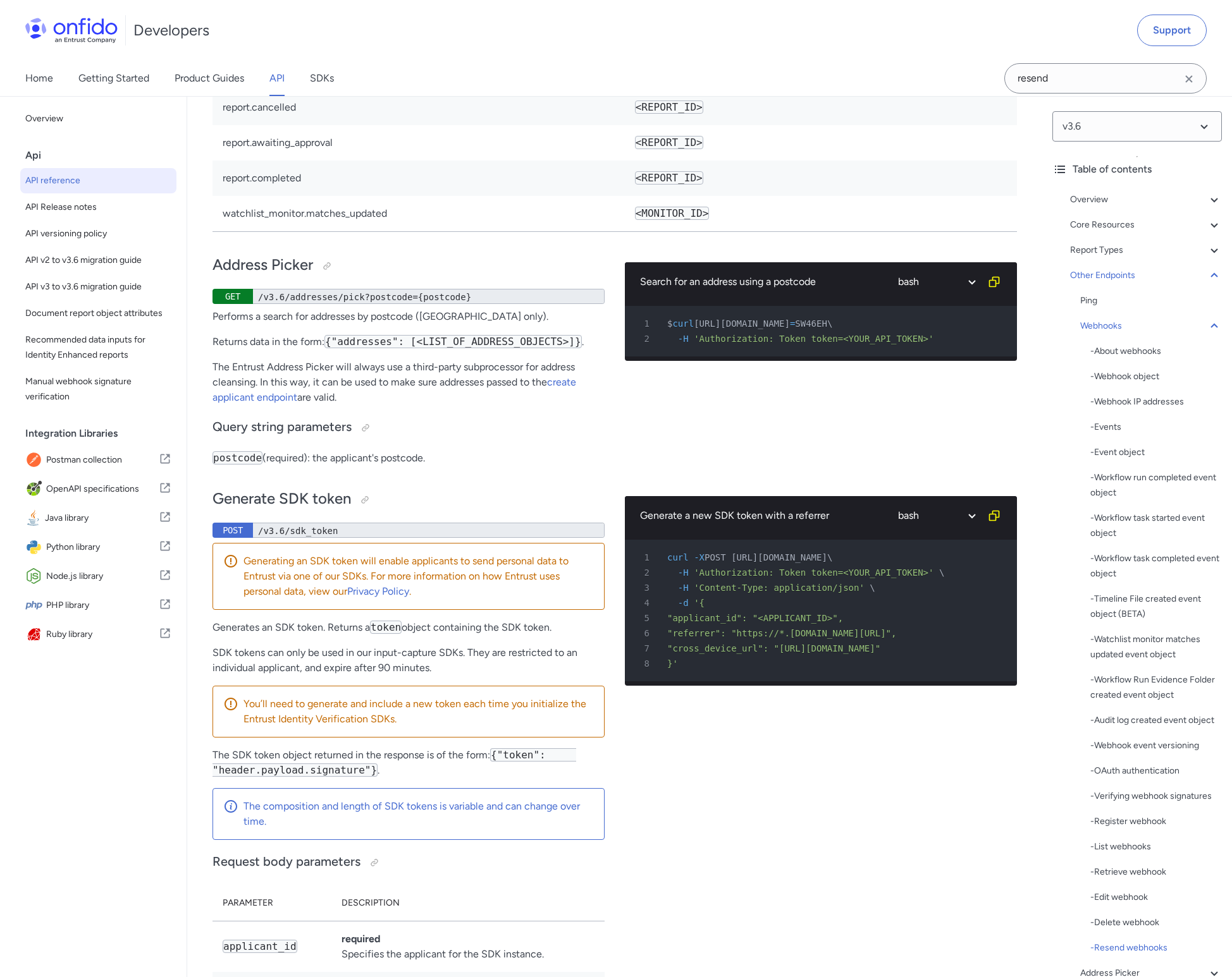
select select "http"
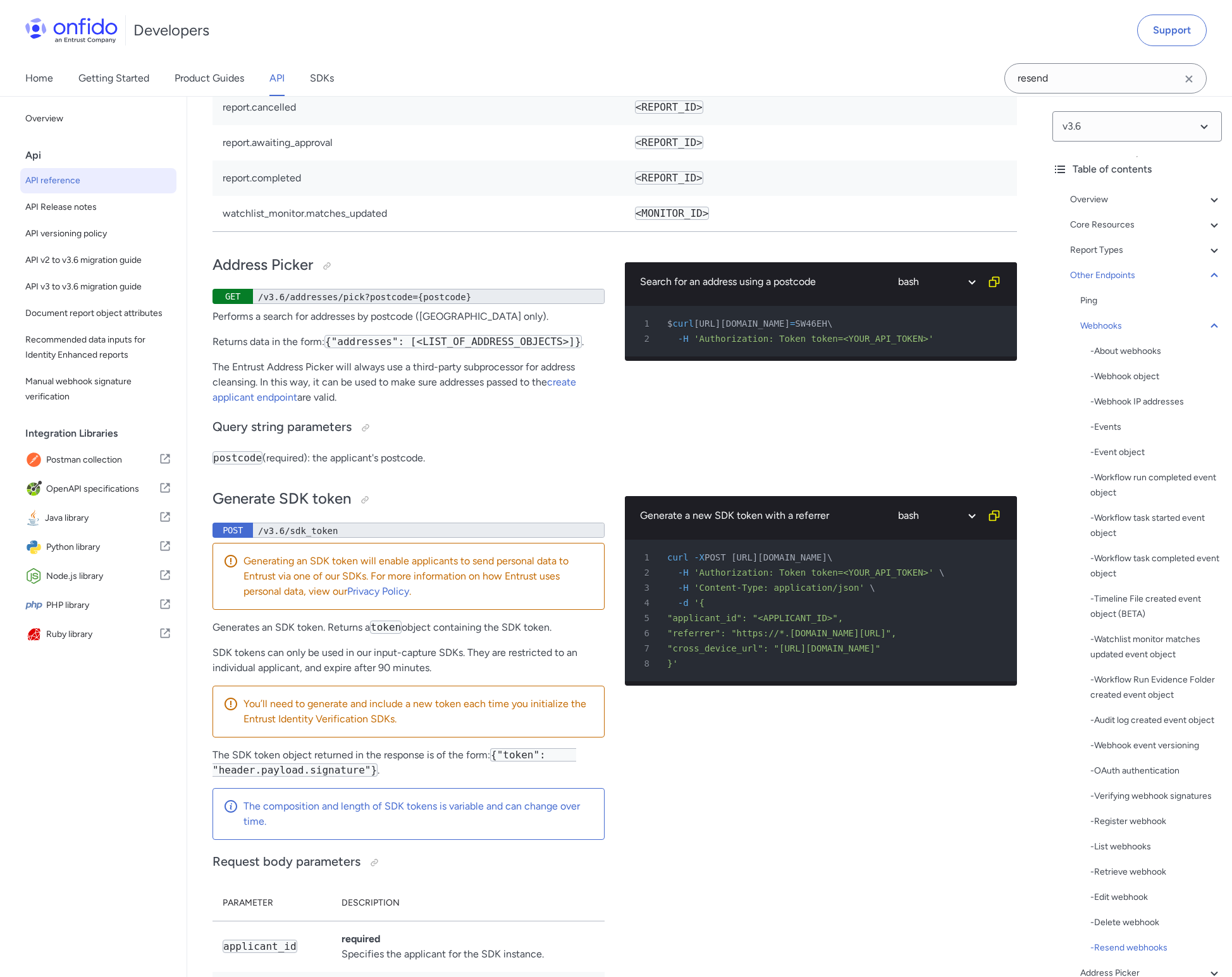
select select "http"
select select "ruby"
select select "http"
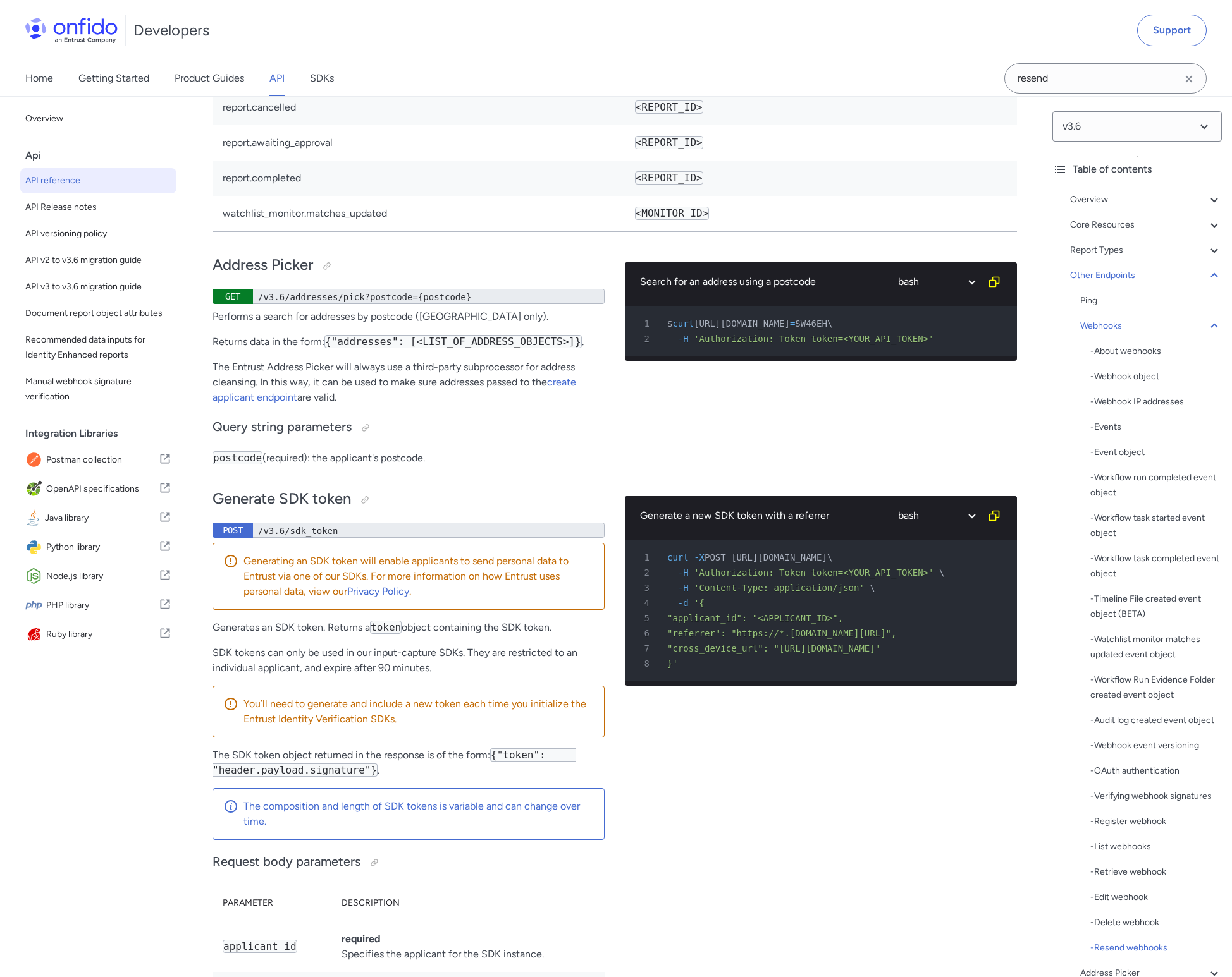
select select "http"
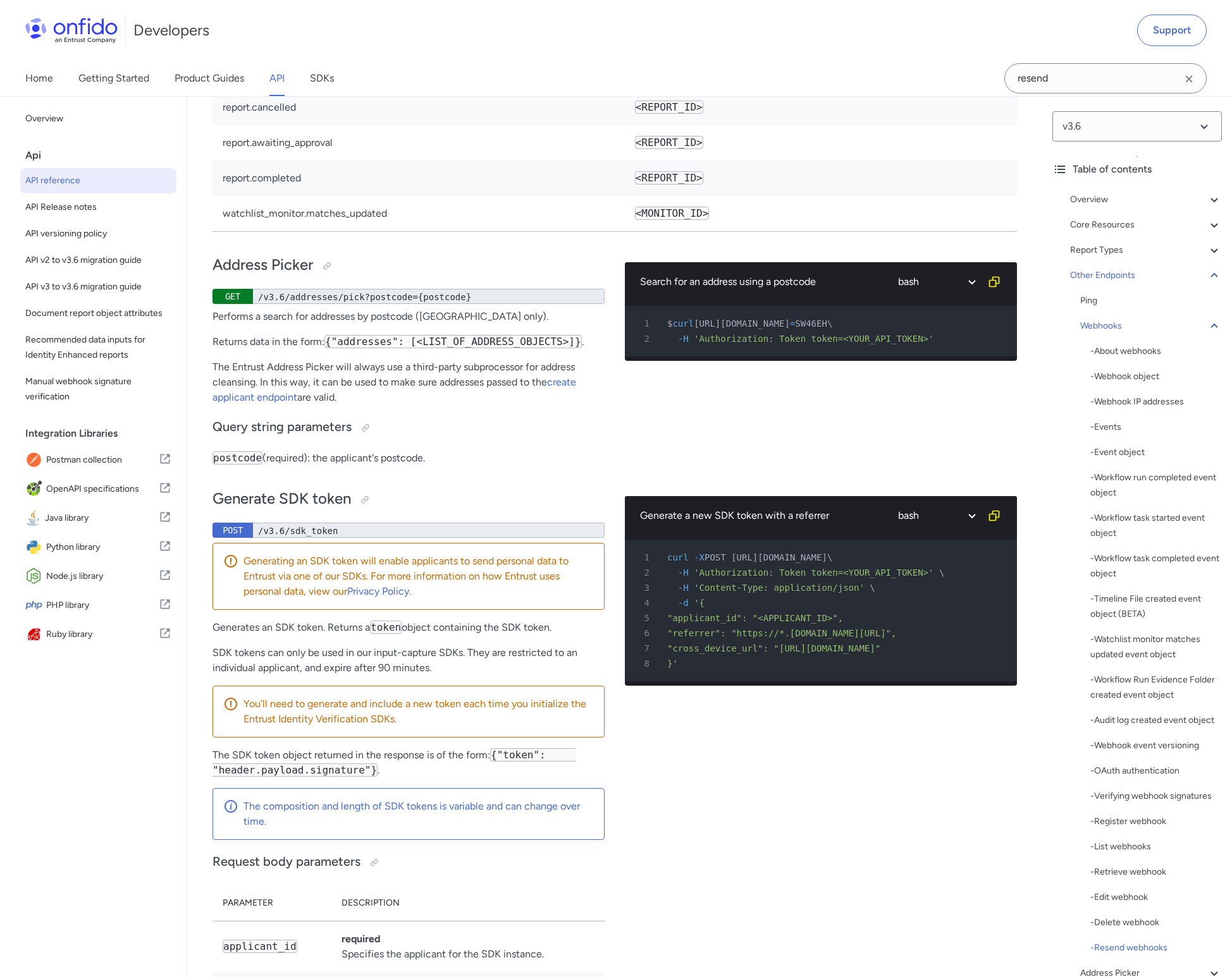
select select "http"
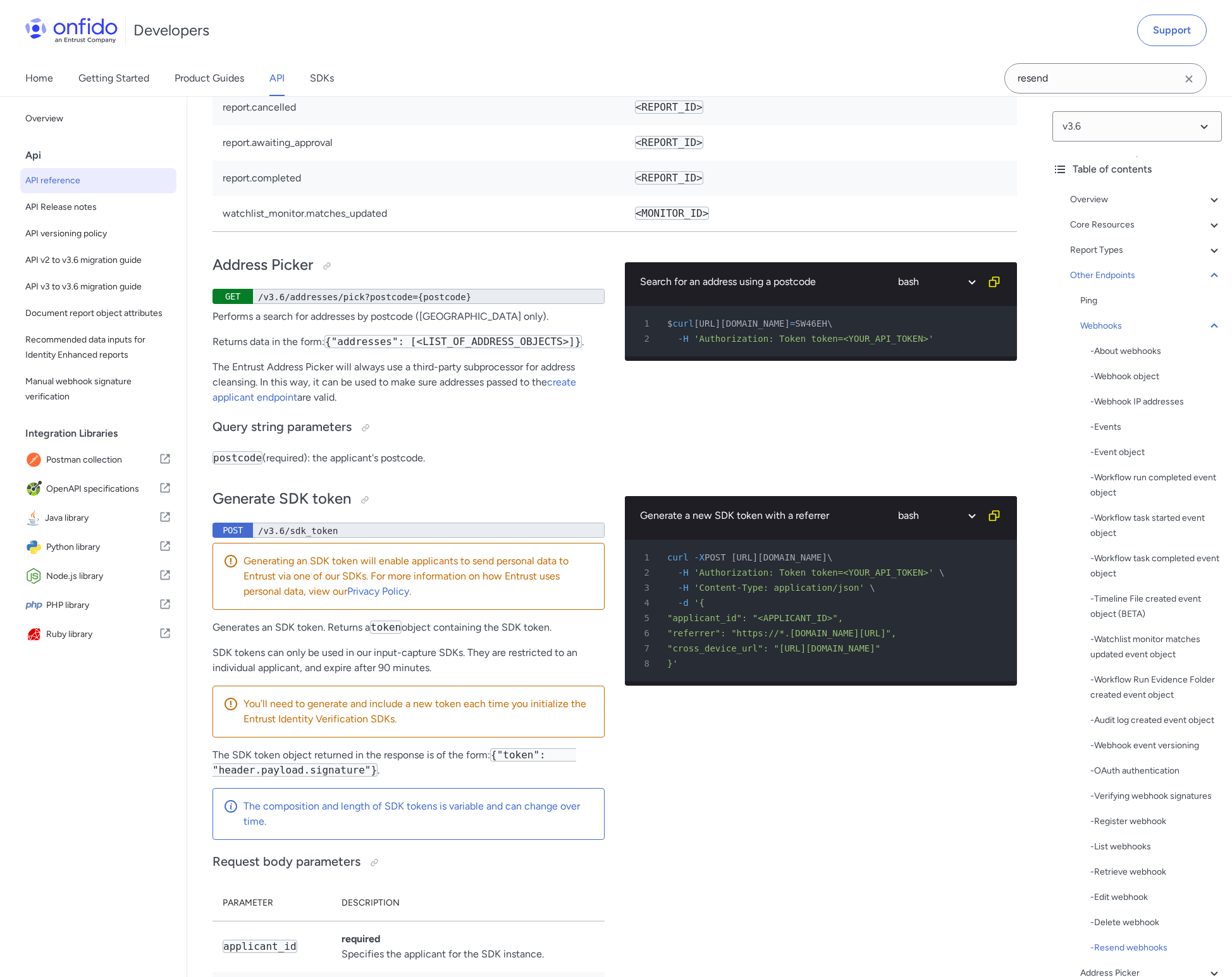
select select "http"
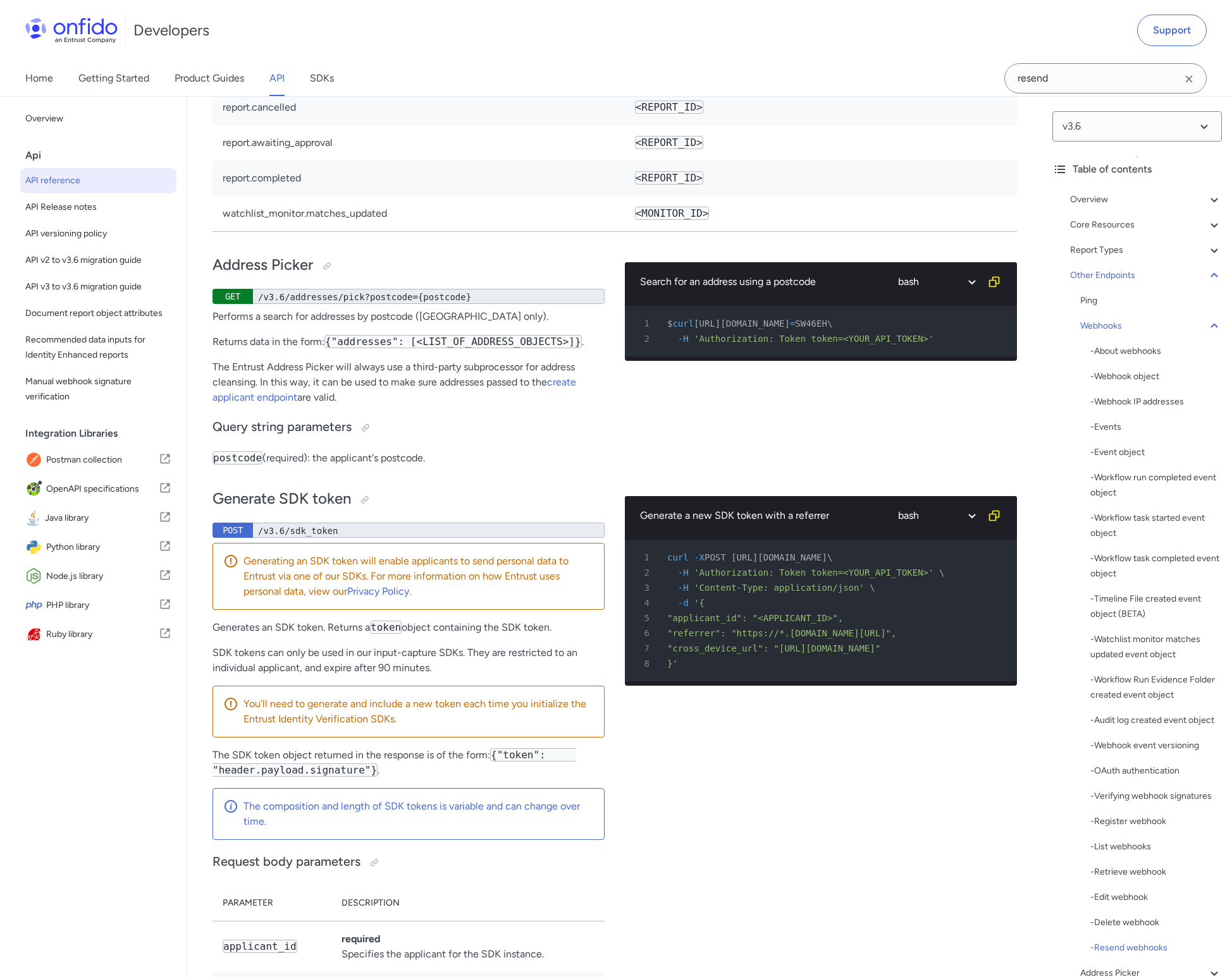
select select "http"
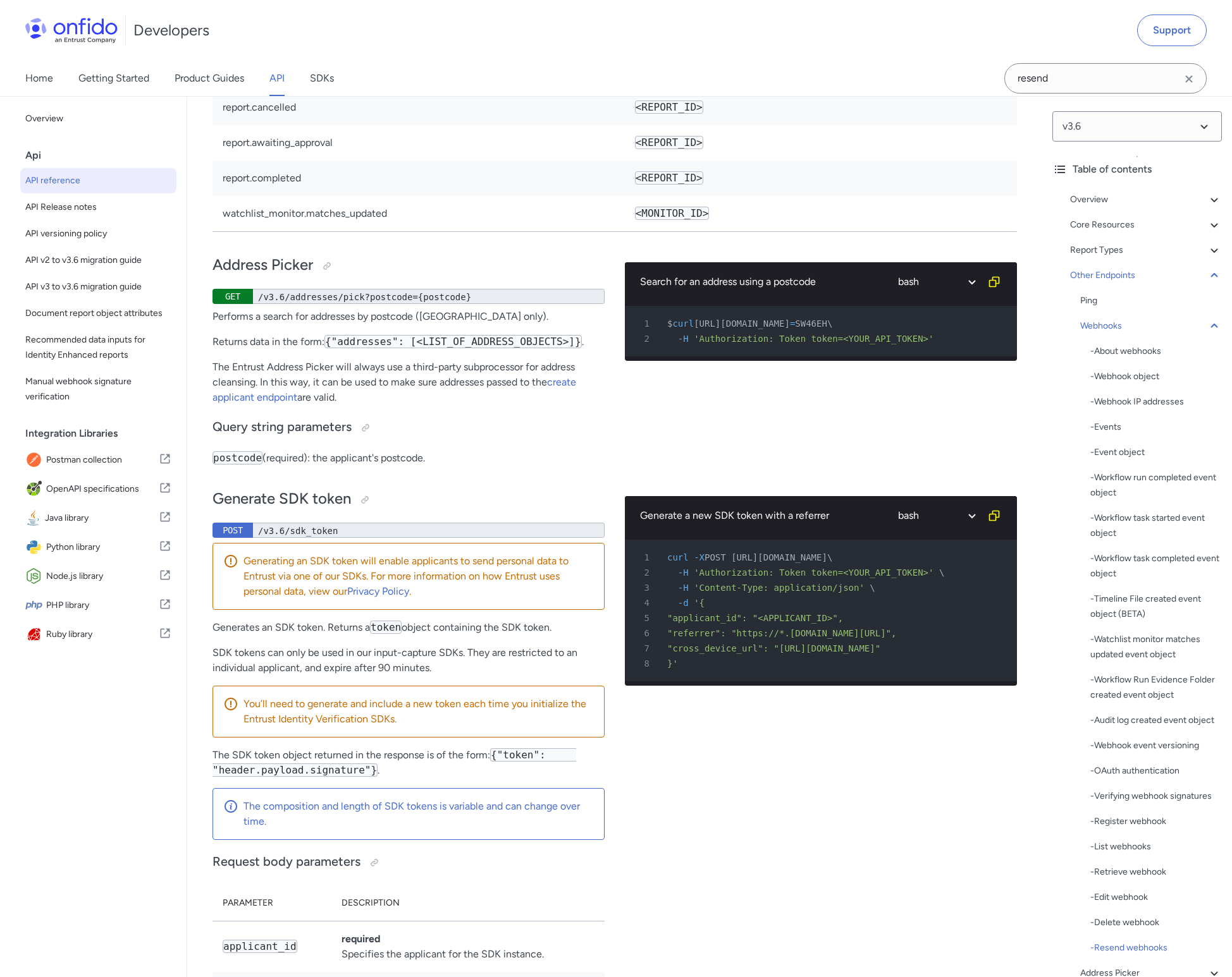
select select "http"
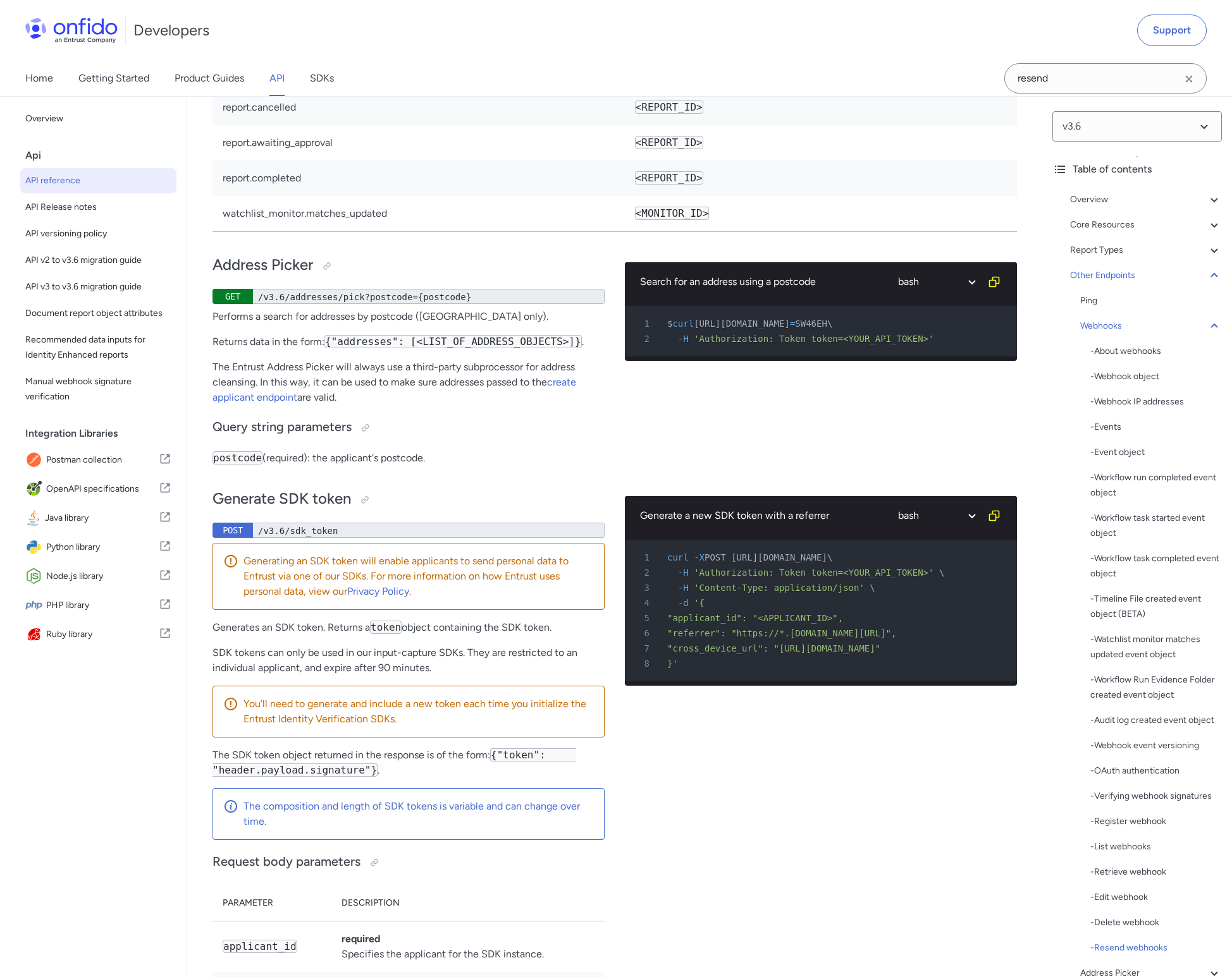
select select "http"
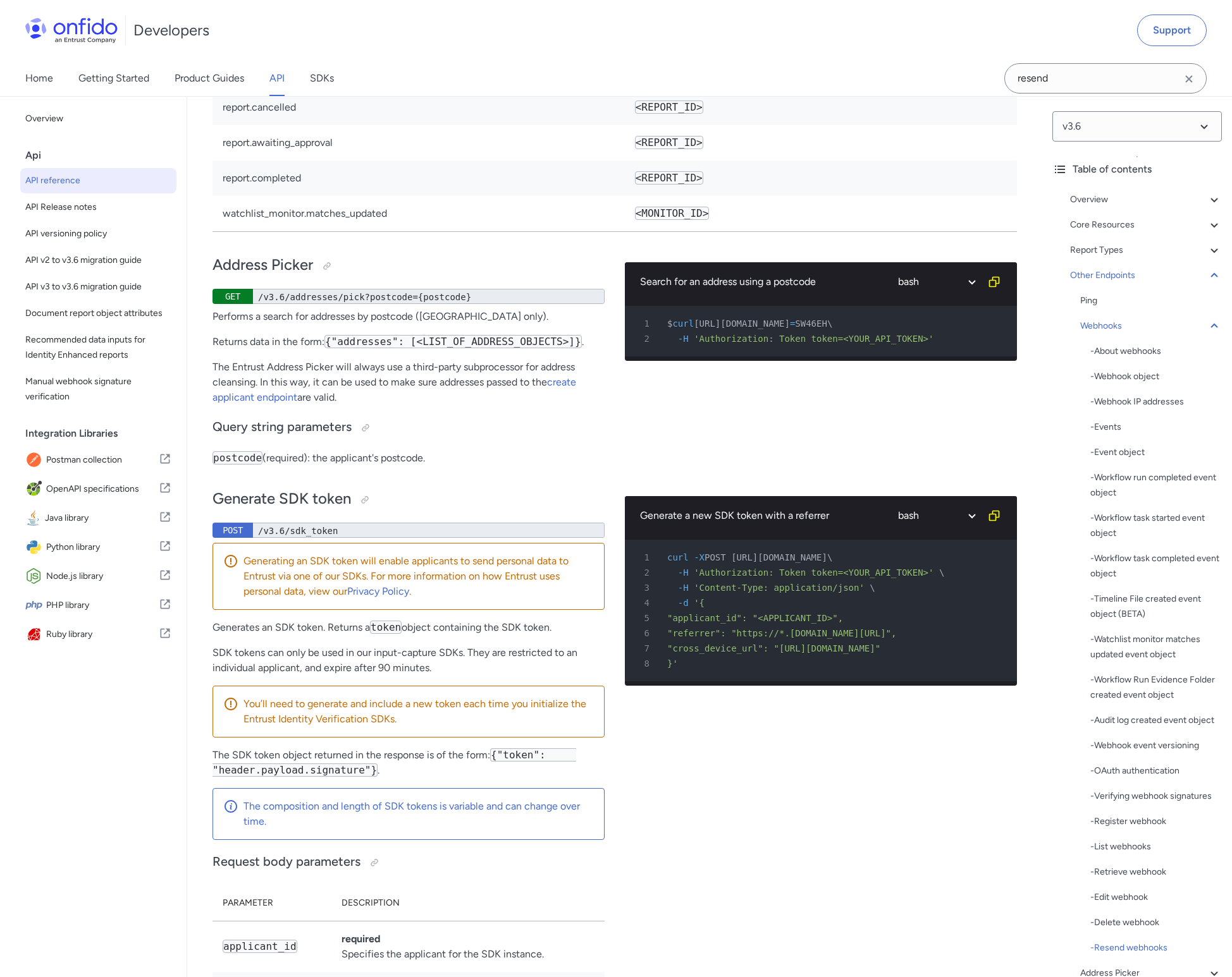
select select "http"
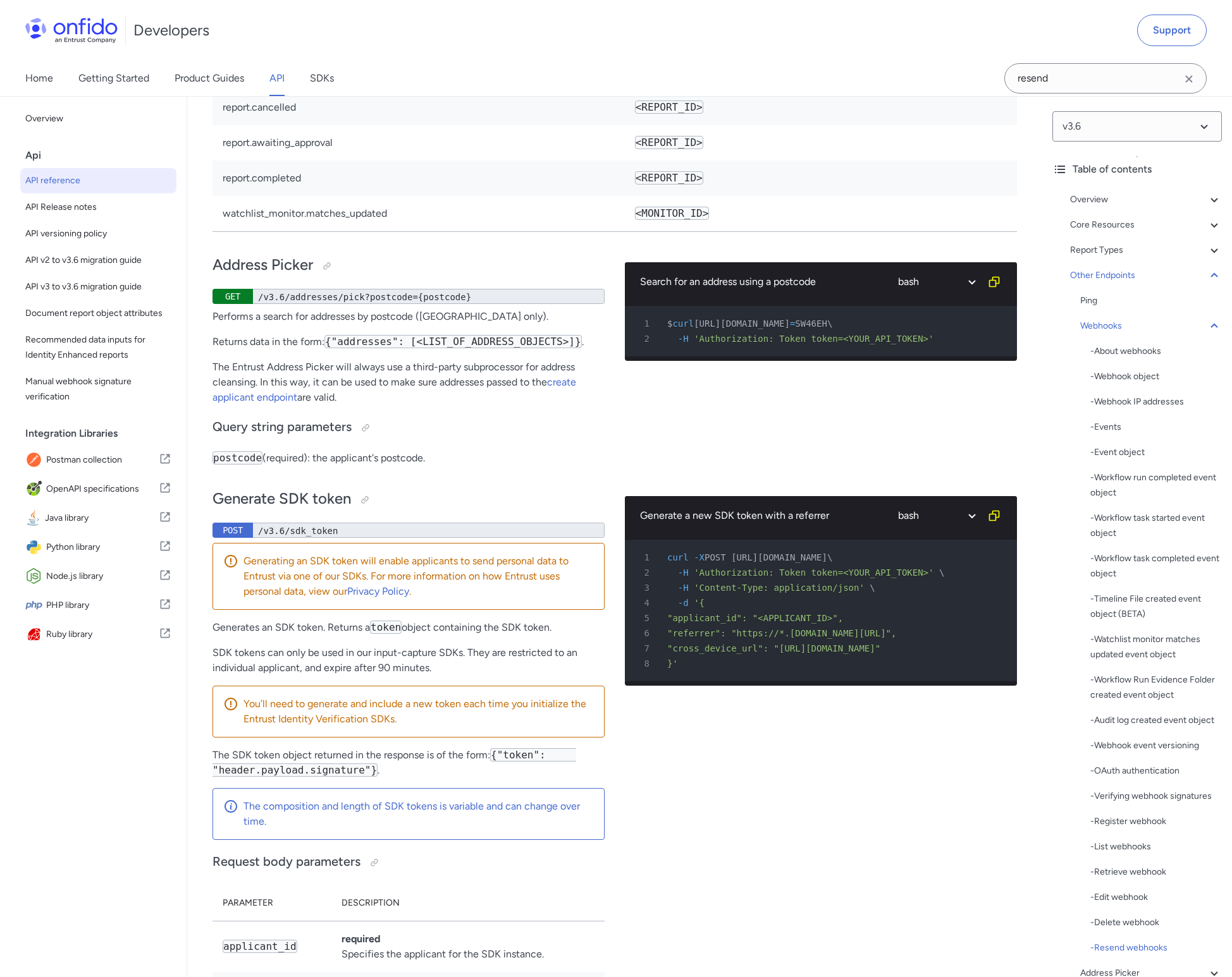
select select "http"
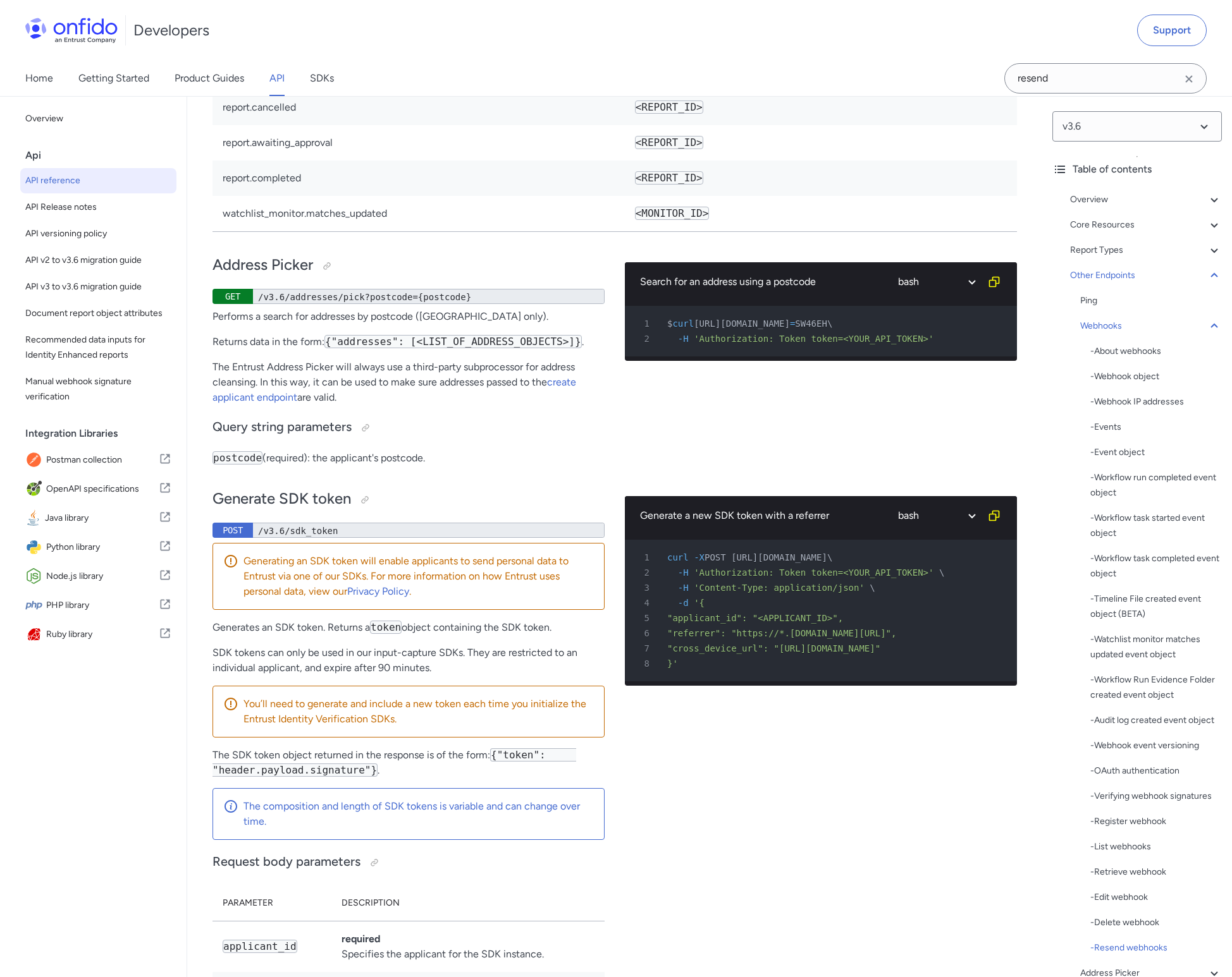
select select "http"
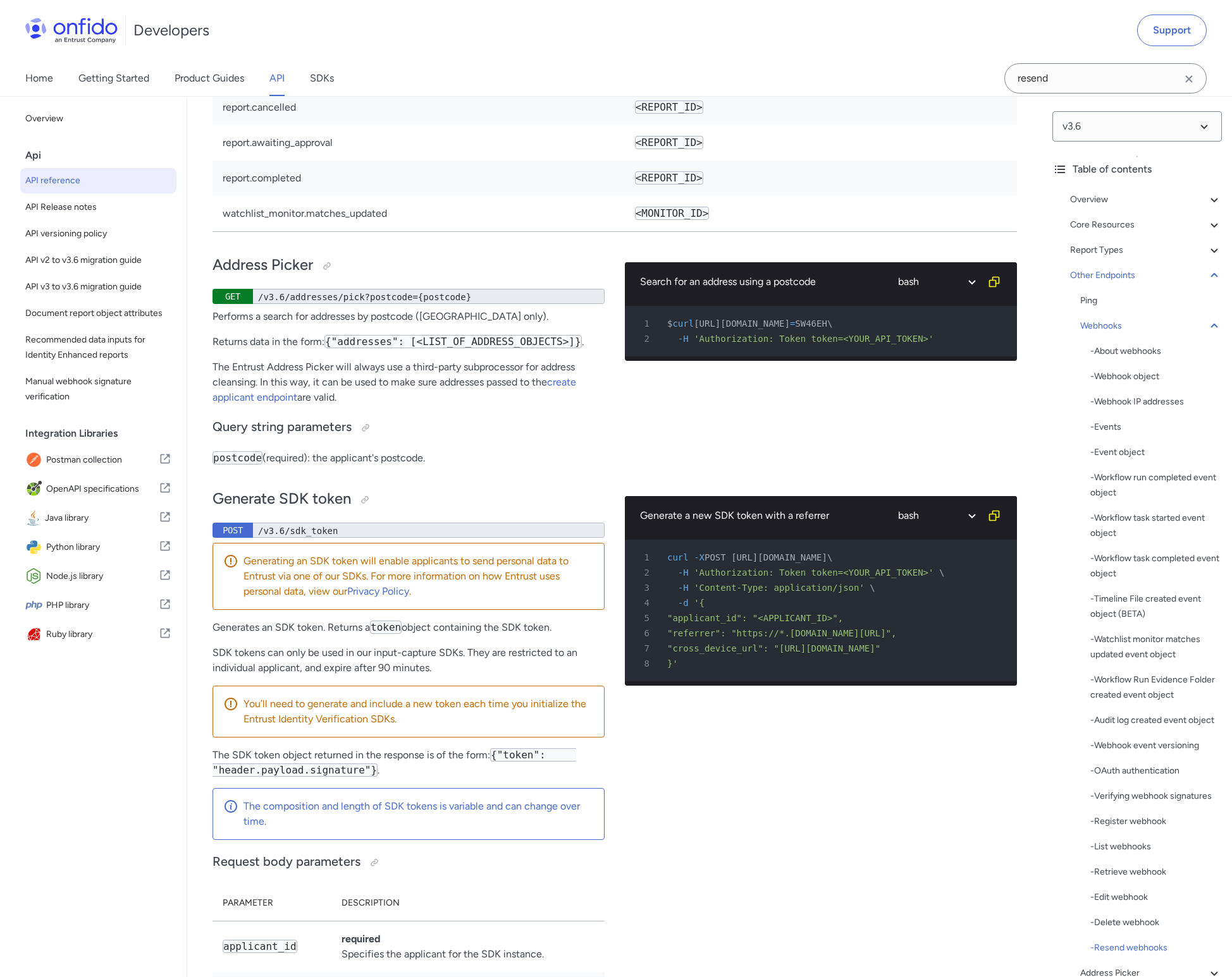
select select "http"
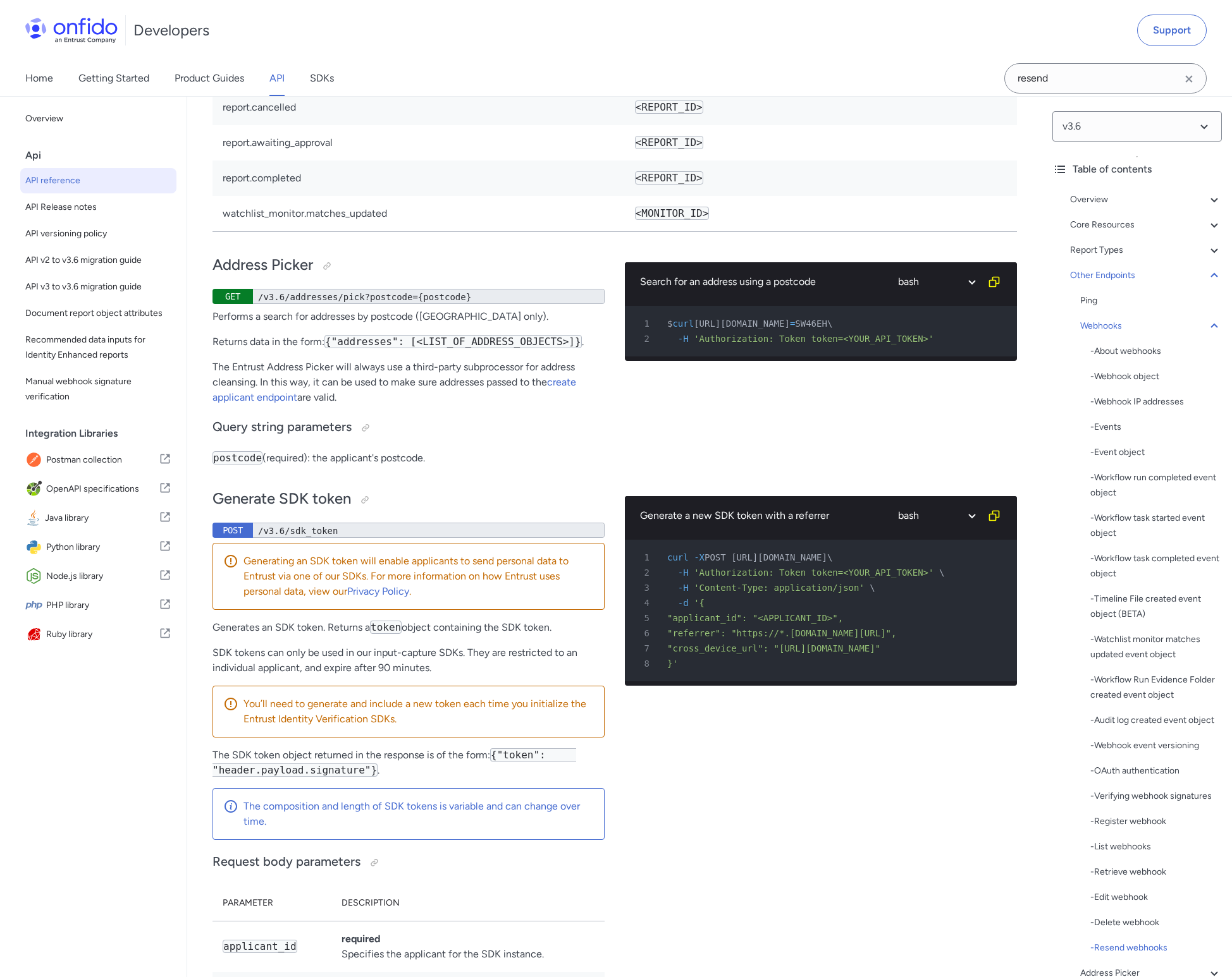
select select "http"
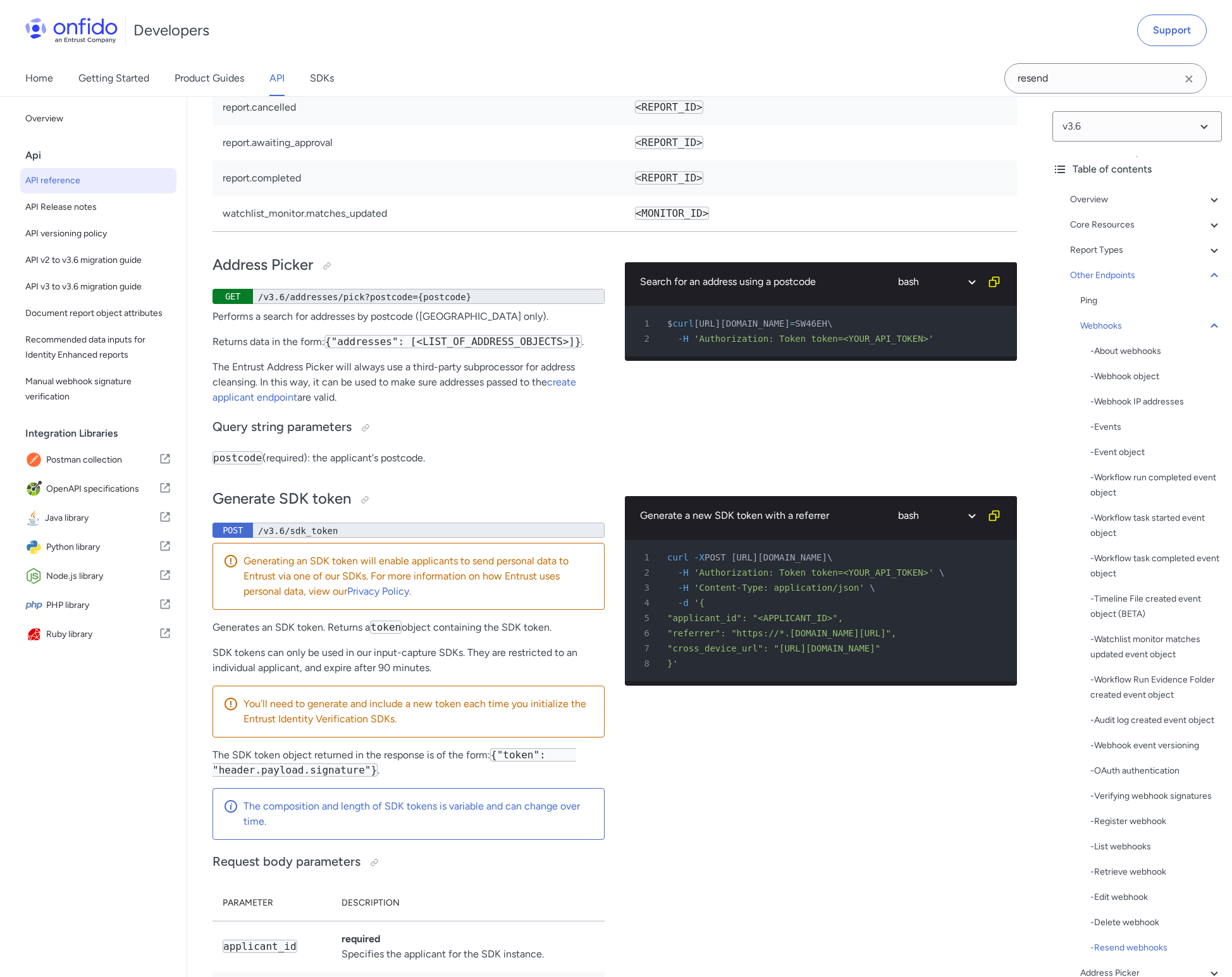
select select "http"
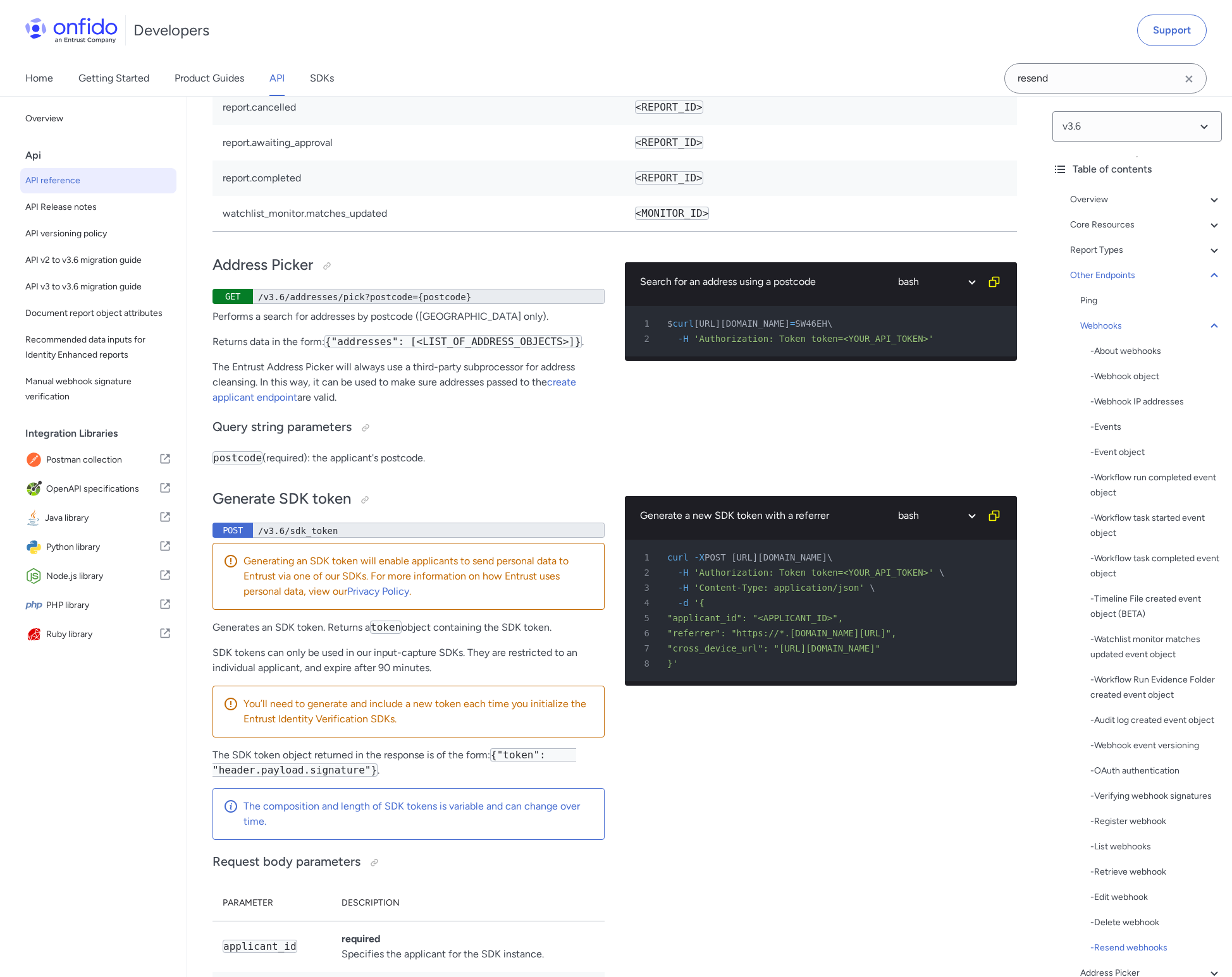
select select "http"
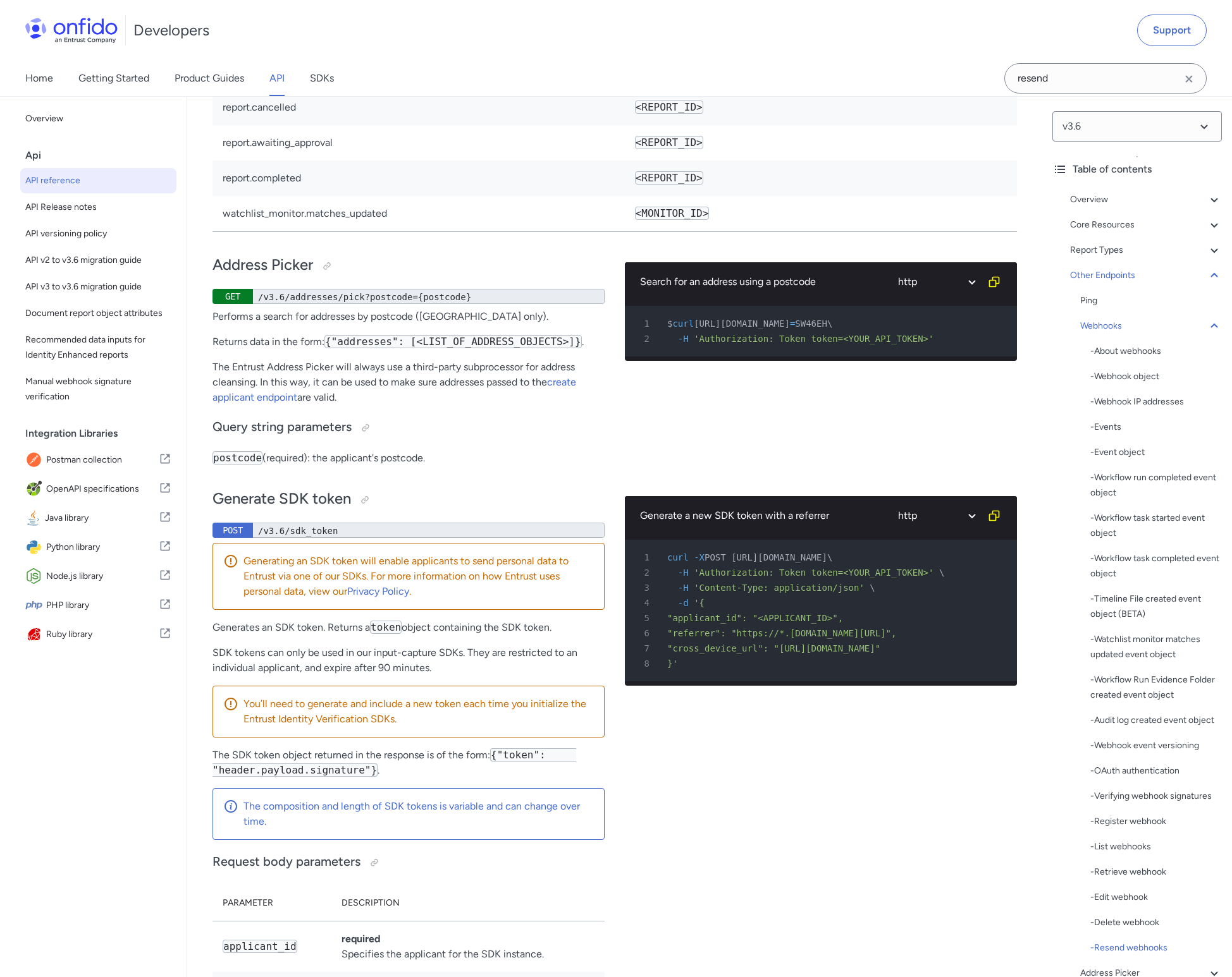
select select "http"
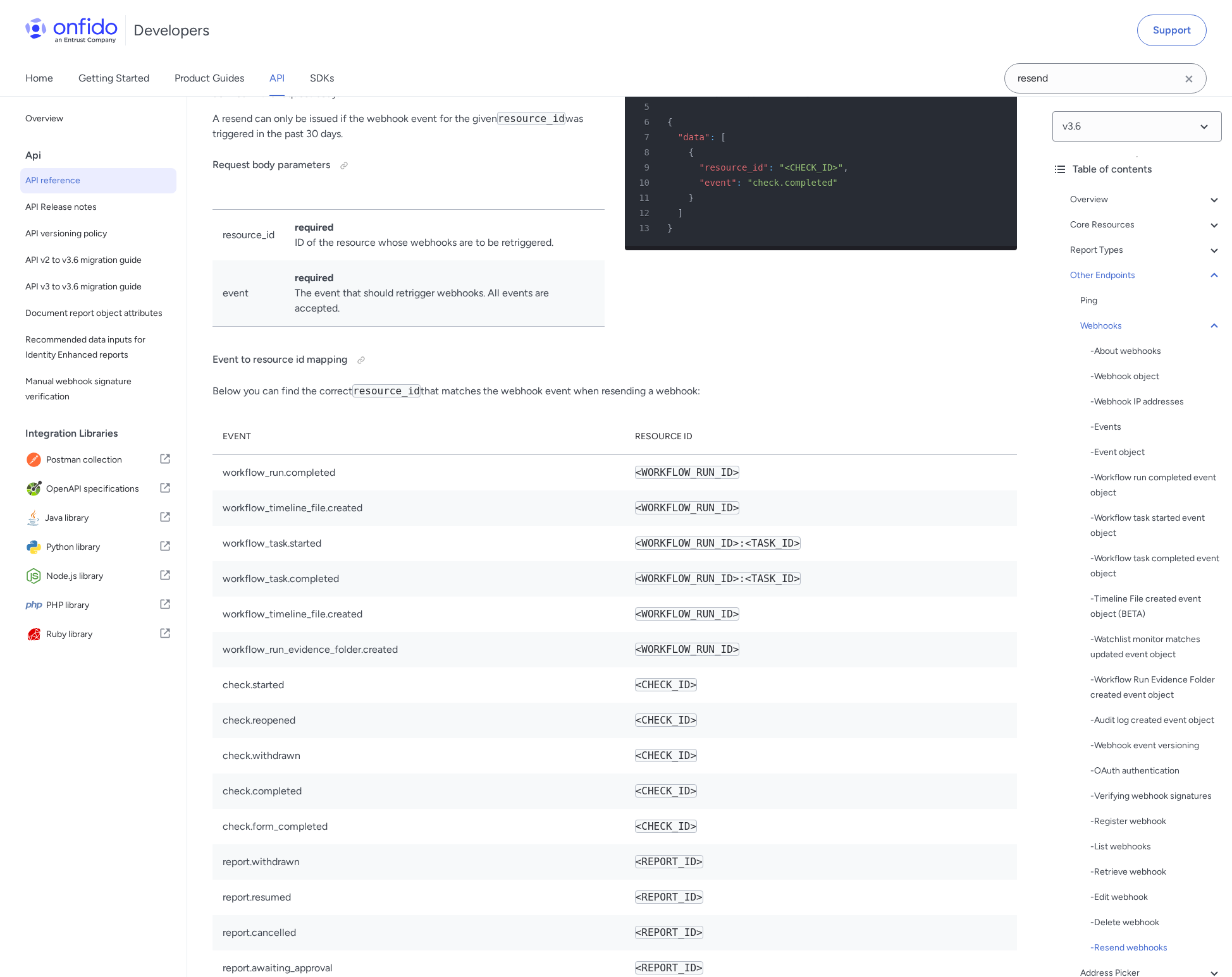
scroll to position [103134, 0]
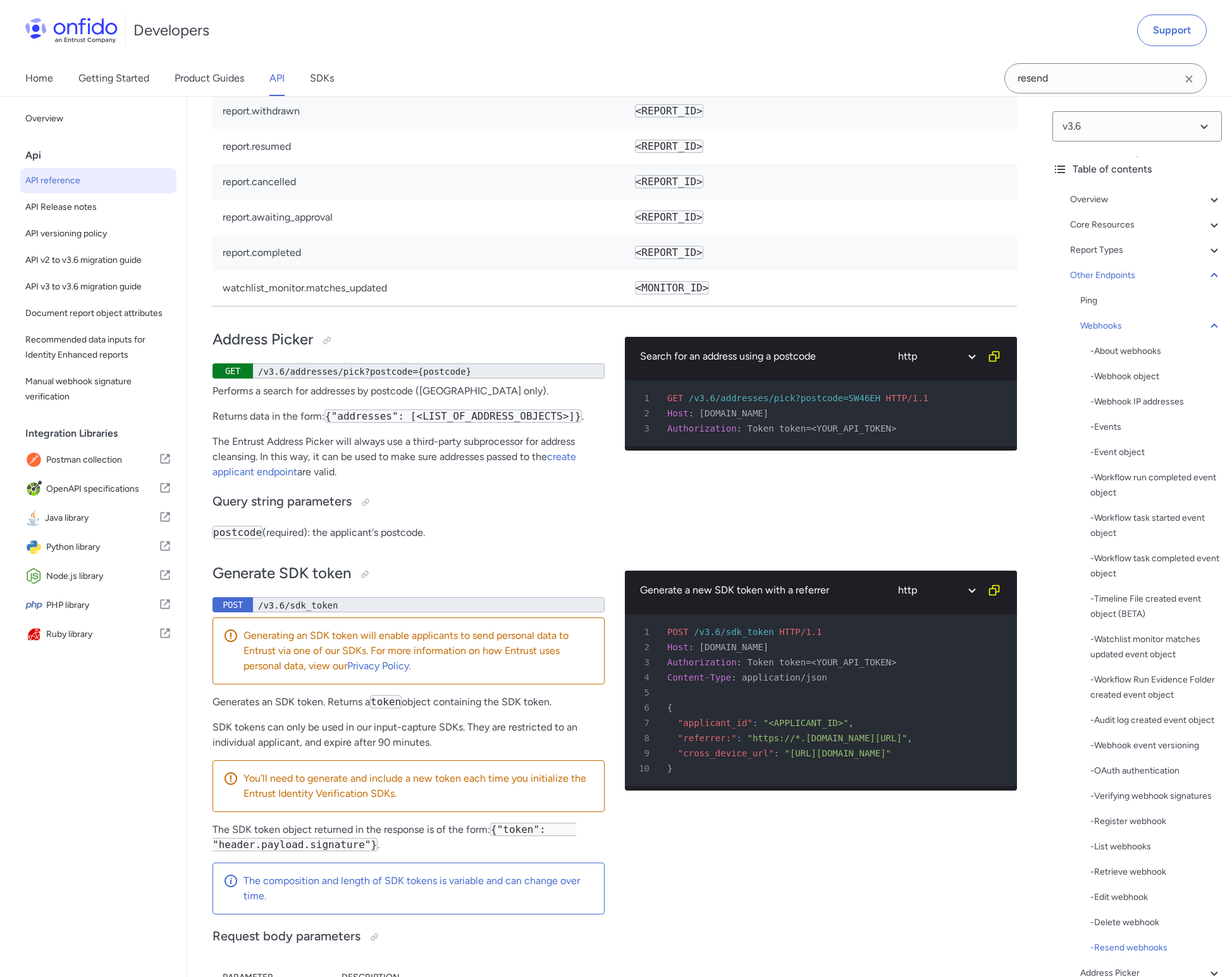
select select "bash"
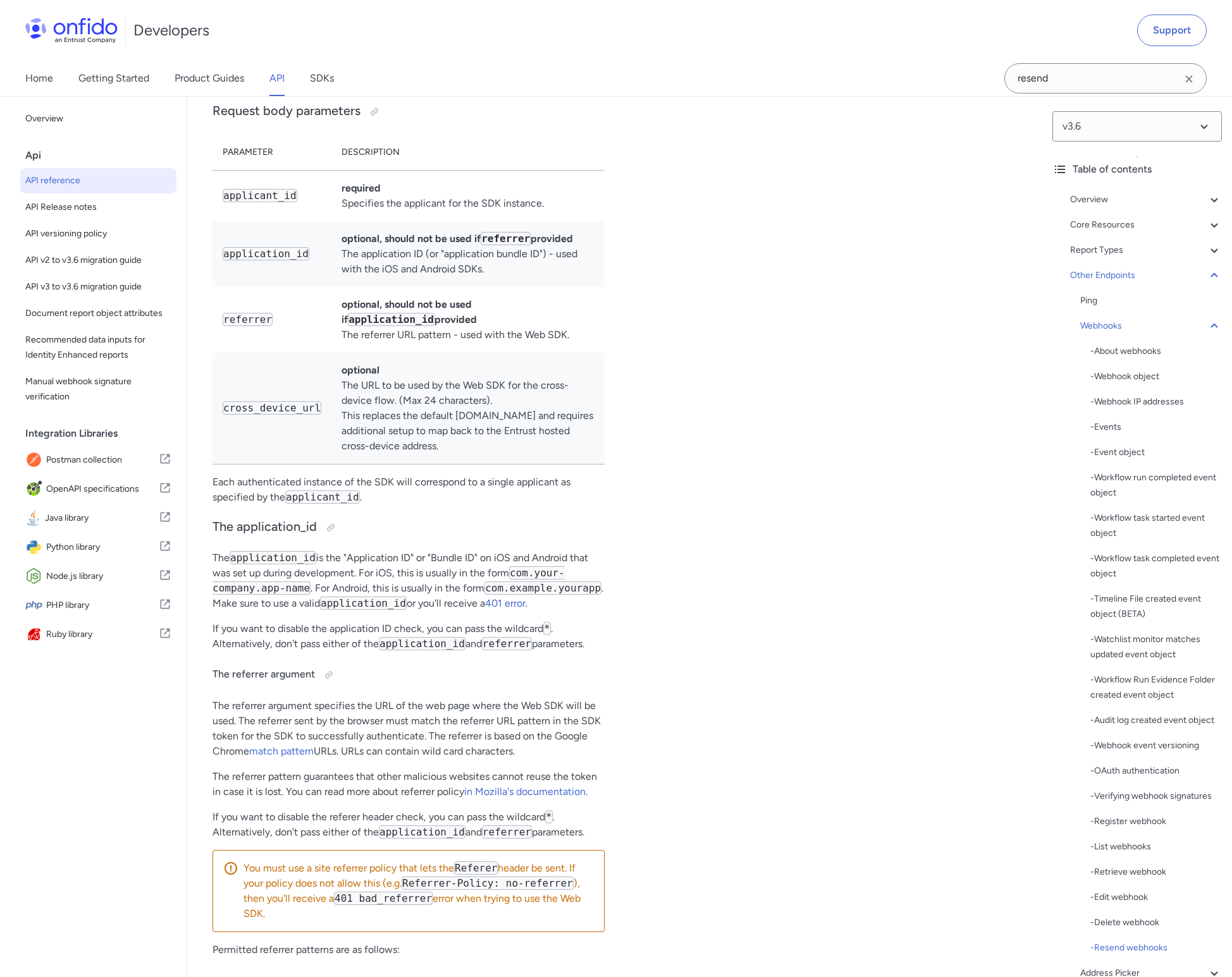
scroll to position [102383, 0]
